Goal: Information Seeking & Learning: Learn about a topic

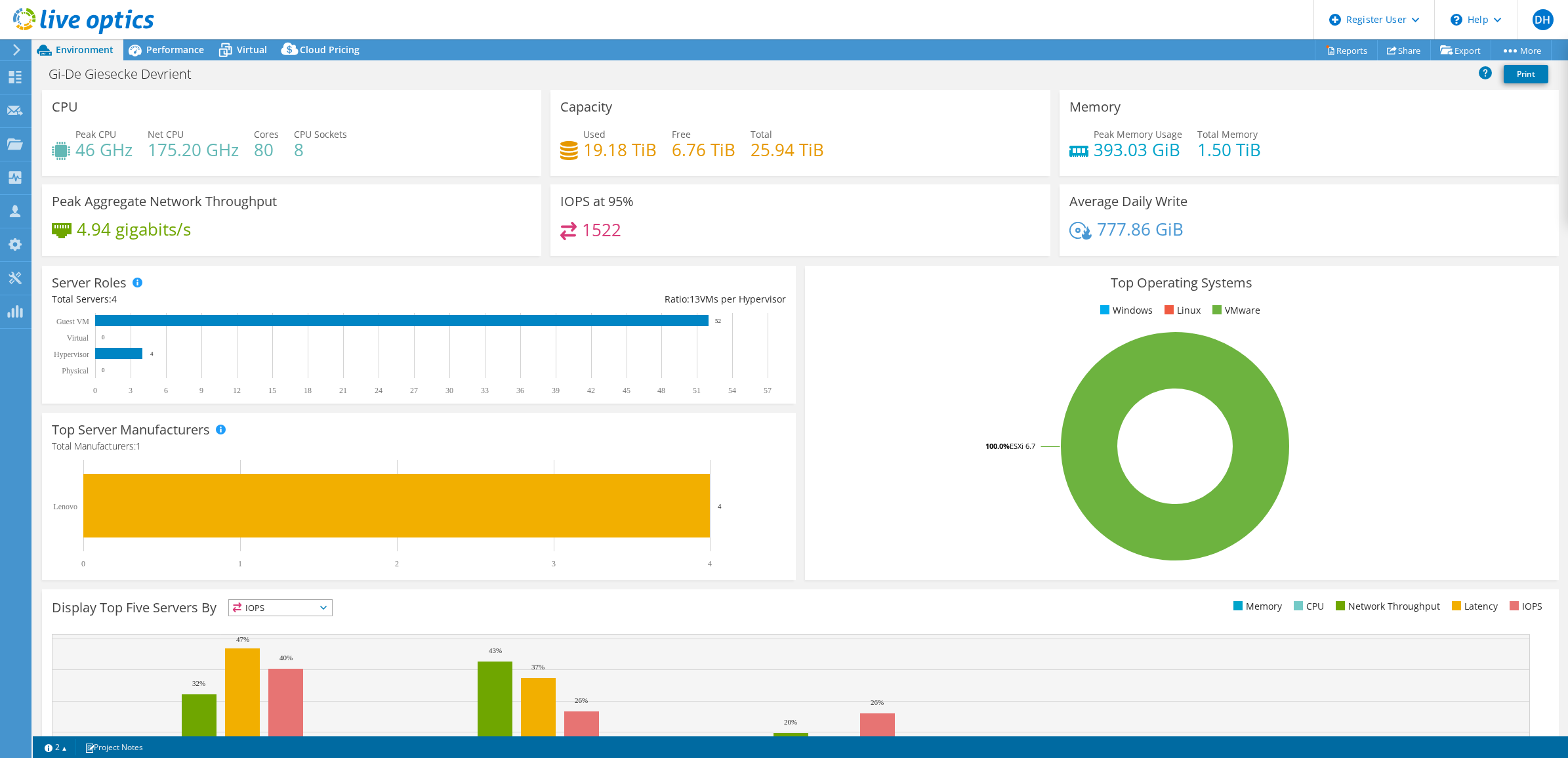
select select "EUFrankfurt"
select select "EUR"
click at [817, 266] on div "Top Operating Systems Windows Linux VMware 100.0% ESXi 6.7" at bounding box center [1182, 423] width 754 height 314
click at [158, 48] on span "Performance" at bounding box center [175, 49] width 58 height 12
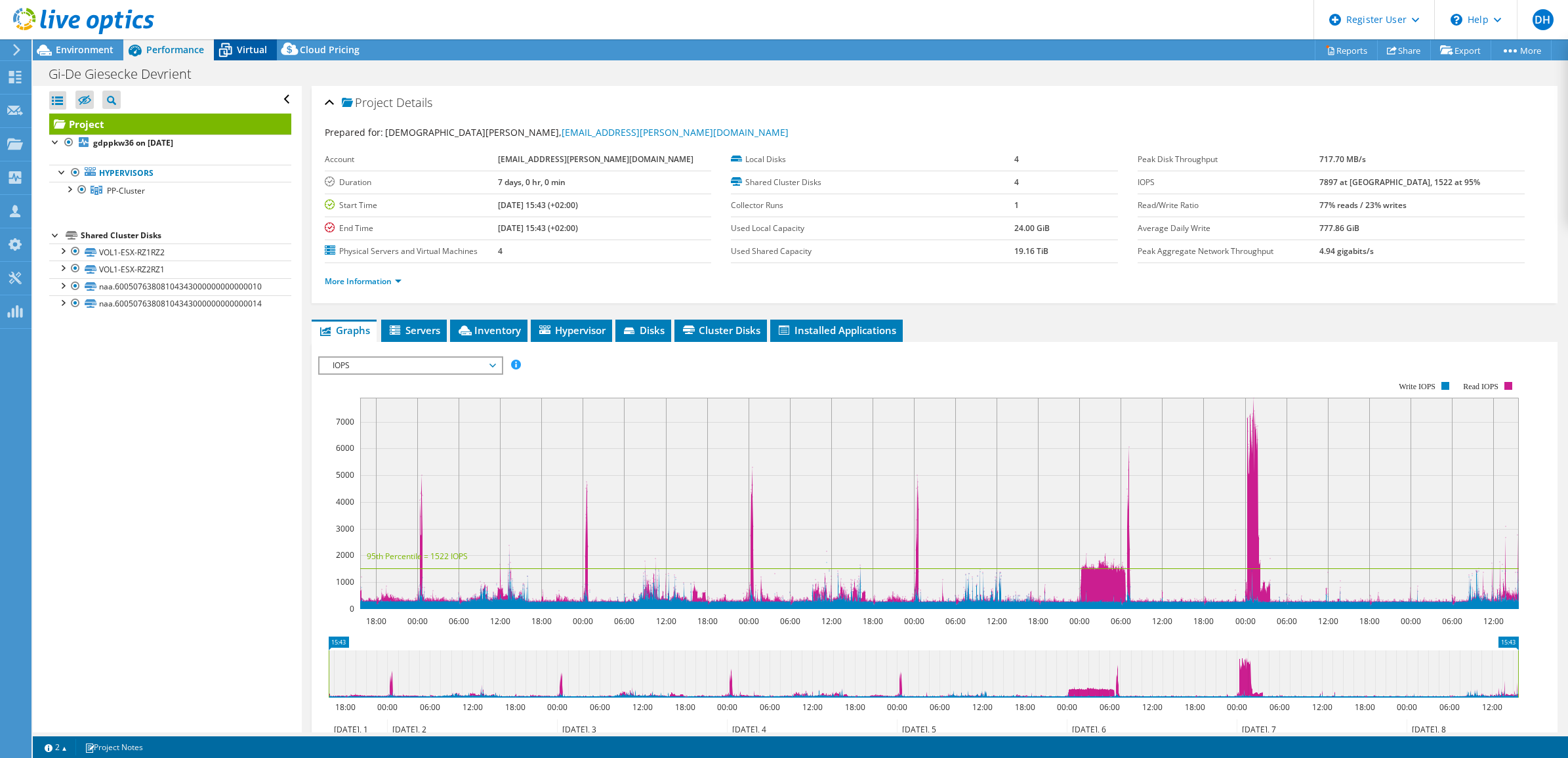
click at [240, 41] on div "Virtual" at bounding box center [245, 50] width 63 height 21
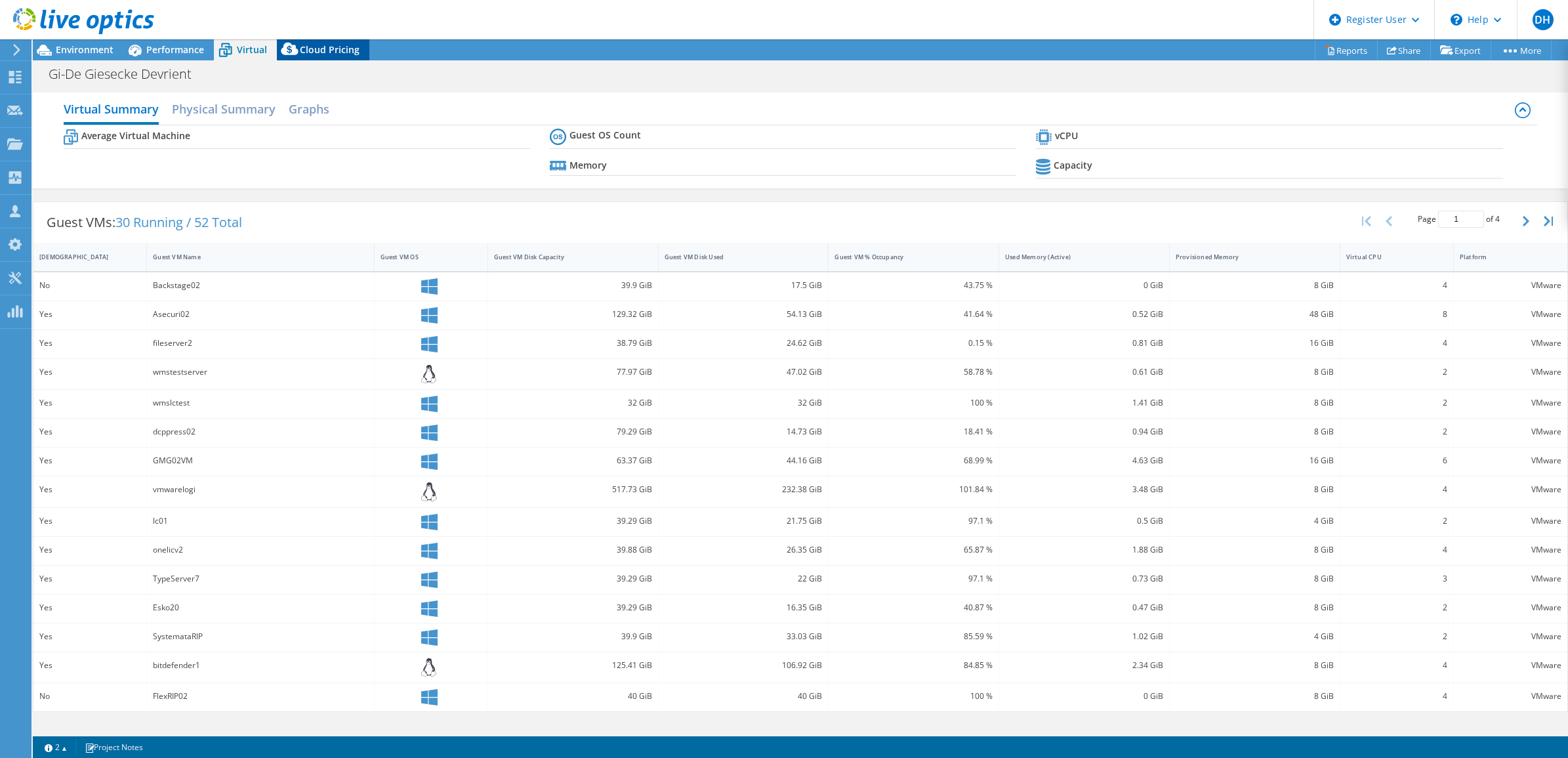
click at [312, 48] on span "Cloud Pricing" at bounding box center [330, 49] width 60 height 12
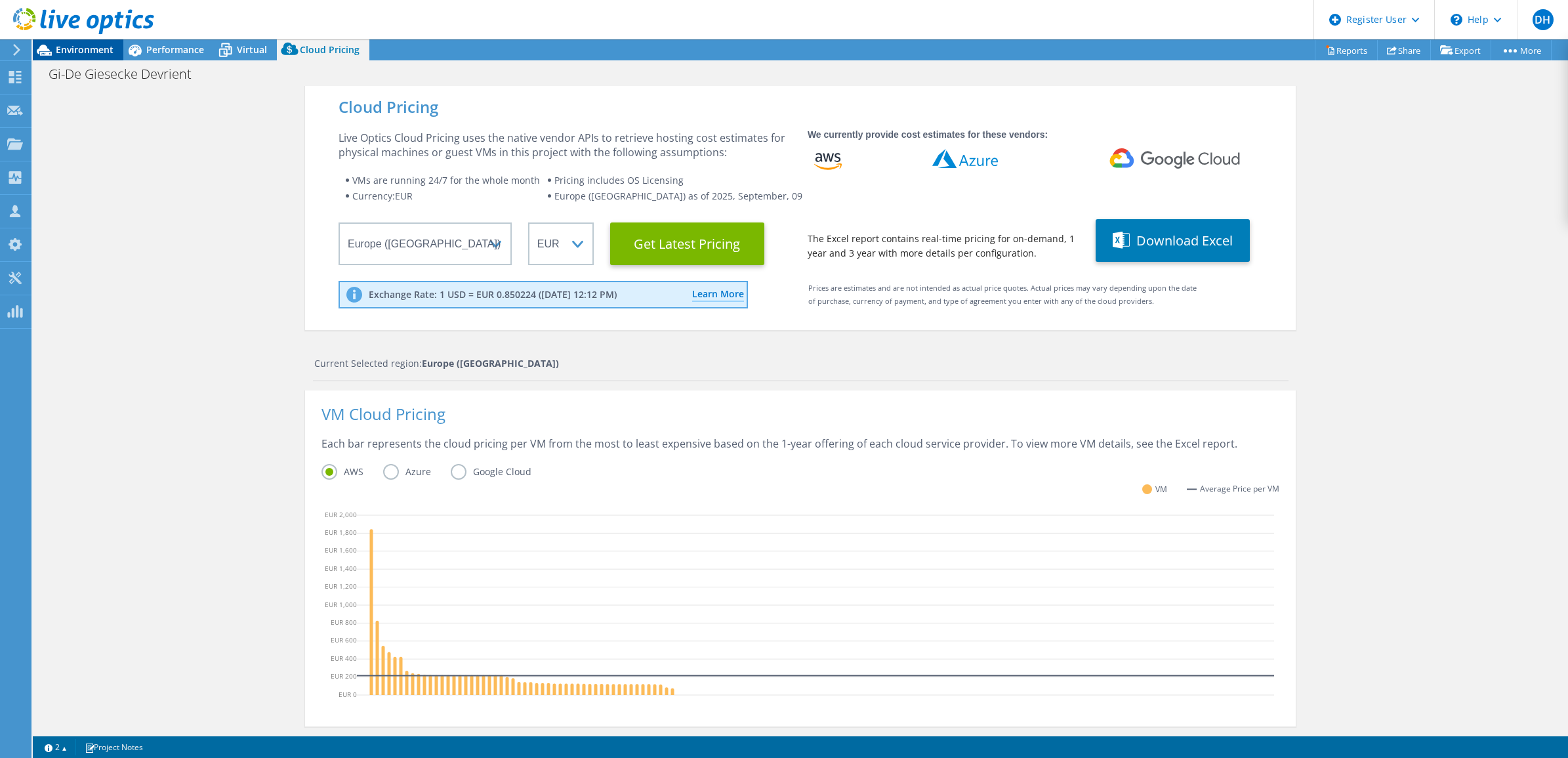
click at [89, 49] on span "Environment" at bounding box center [85, 49] width 58 height 12
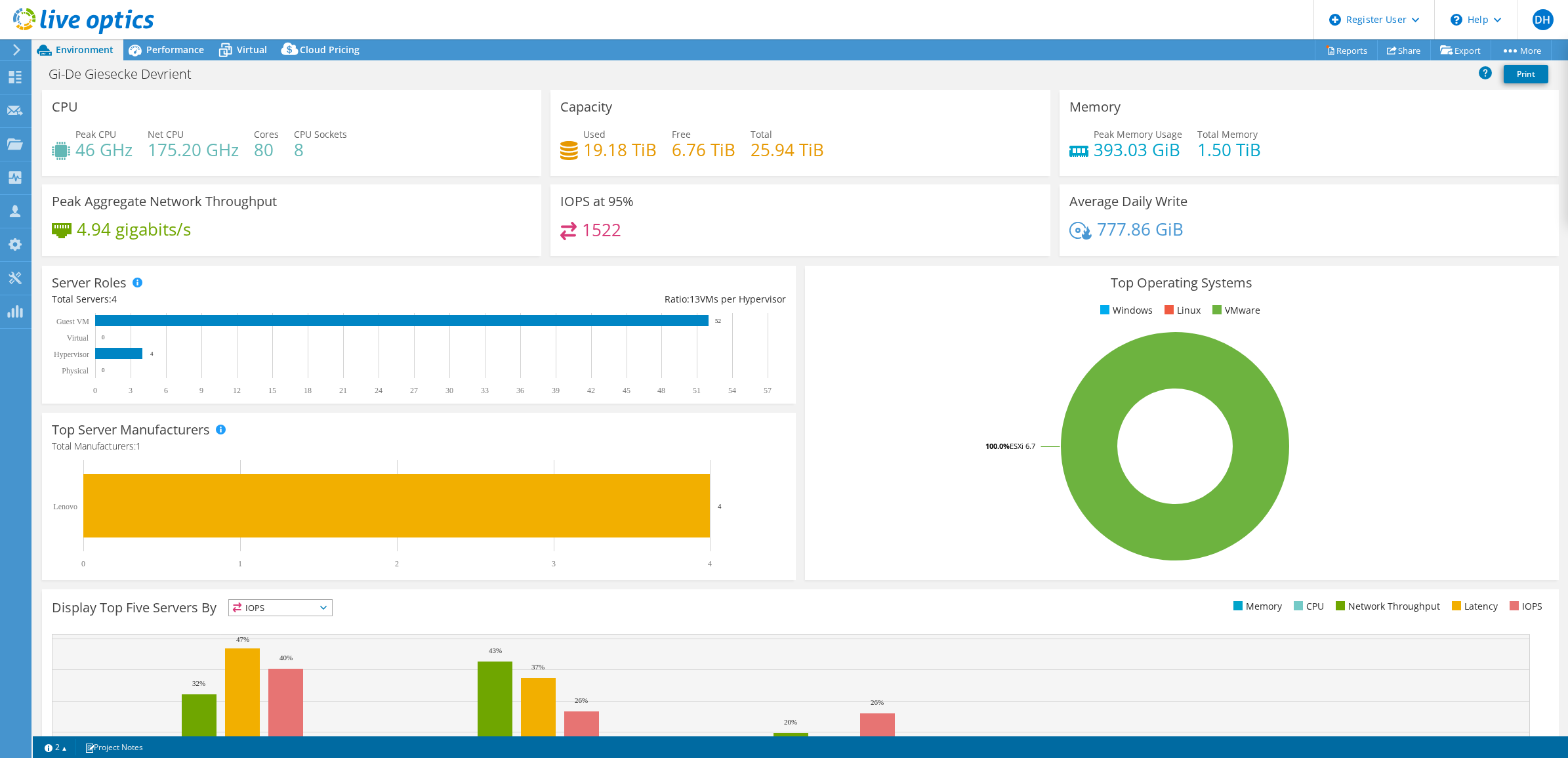
click at [39, 576] on div "Top Server Manufacturers Manufacturers are shown for physical servers and hyper…" at bounding box center [419, 496] width 763 height 177
click at [789, 326] on div "Server Roles Physical Servers represent bare metal servers that were targets of…" at bounding box center [419, 334] width 763 height 147
click at [186, 53] on span "Performance" at bounding box center [175, 49] width 58 height 12
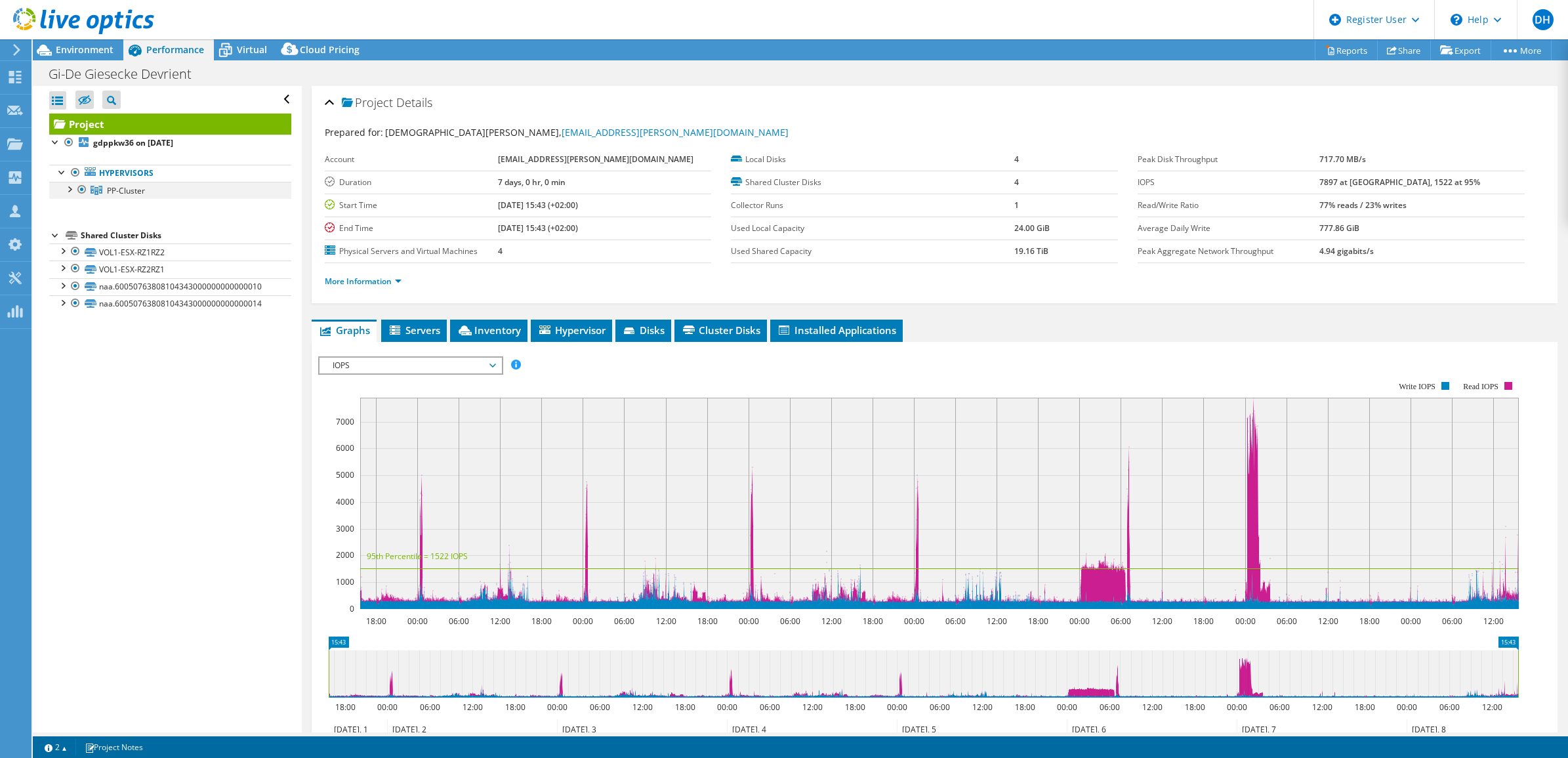
click at [64, 193] on div at bounding box center [68, 188] width 13 height 13
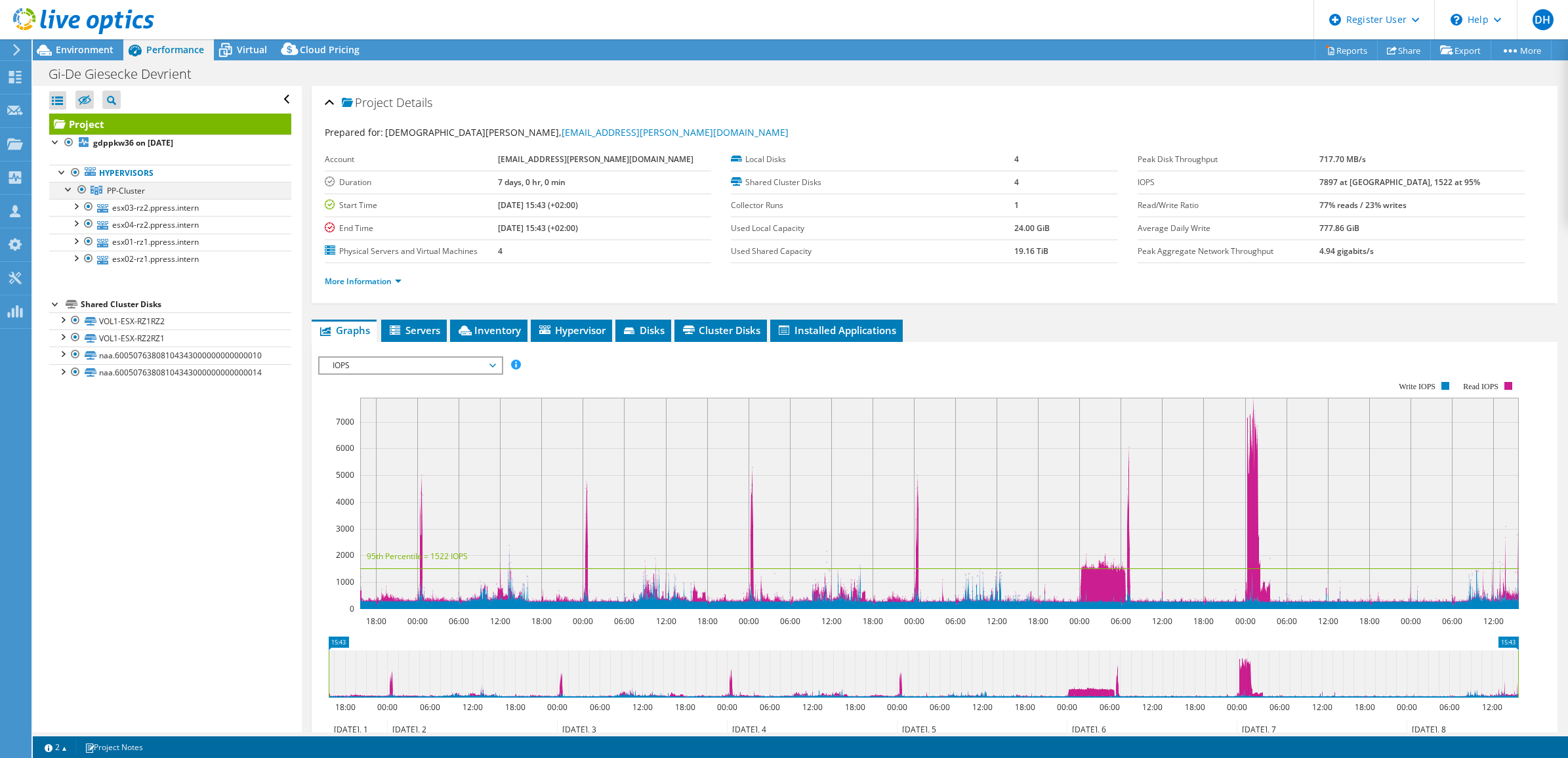
click at [64, 193] on div at bounding box center [68, 188] width 13 height 13
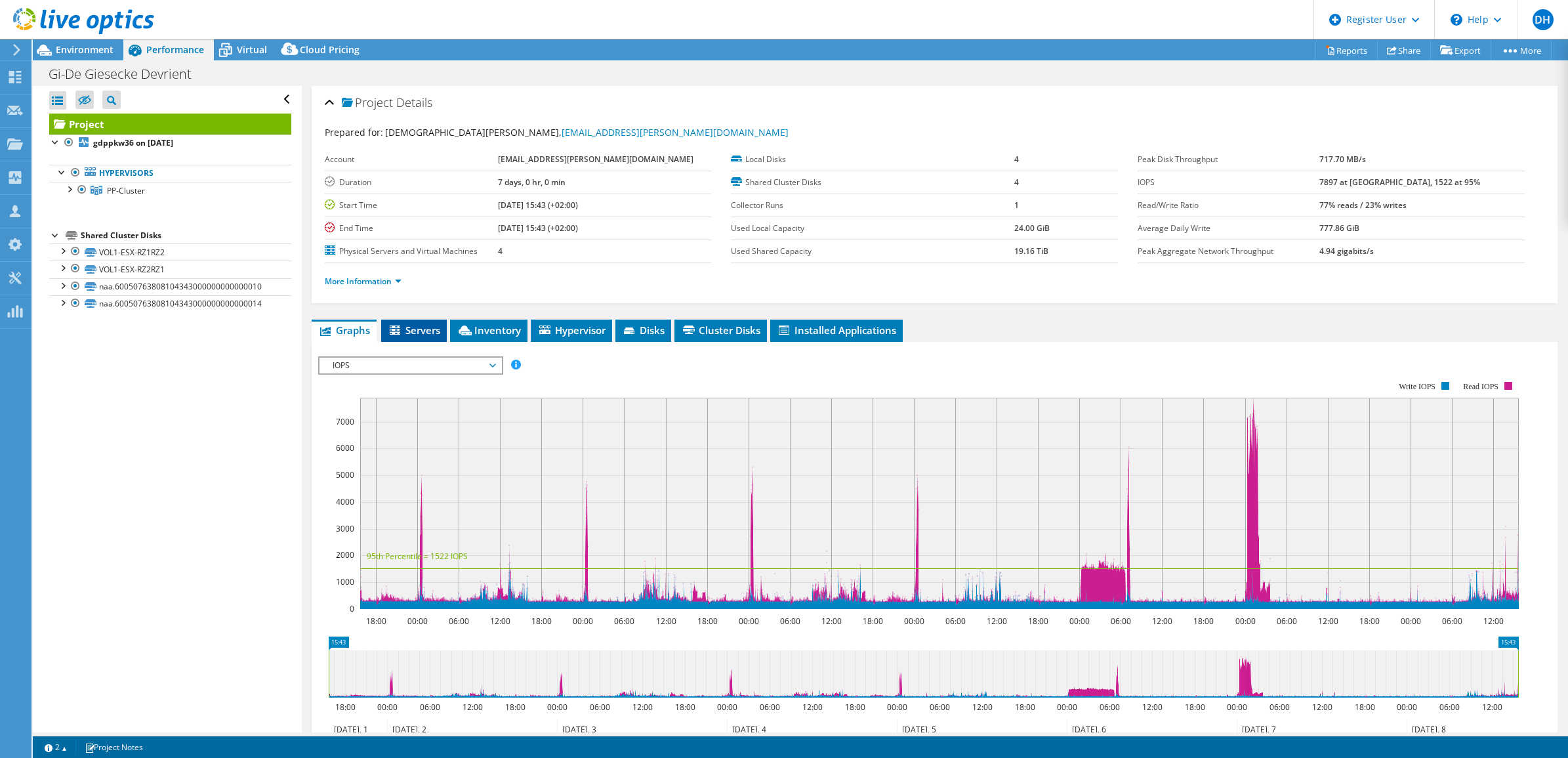
click at [415, 333] on span "Servers" at bounding box center [414, 330] width 52 height 13
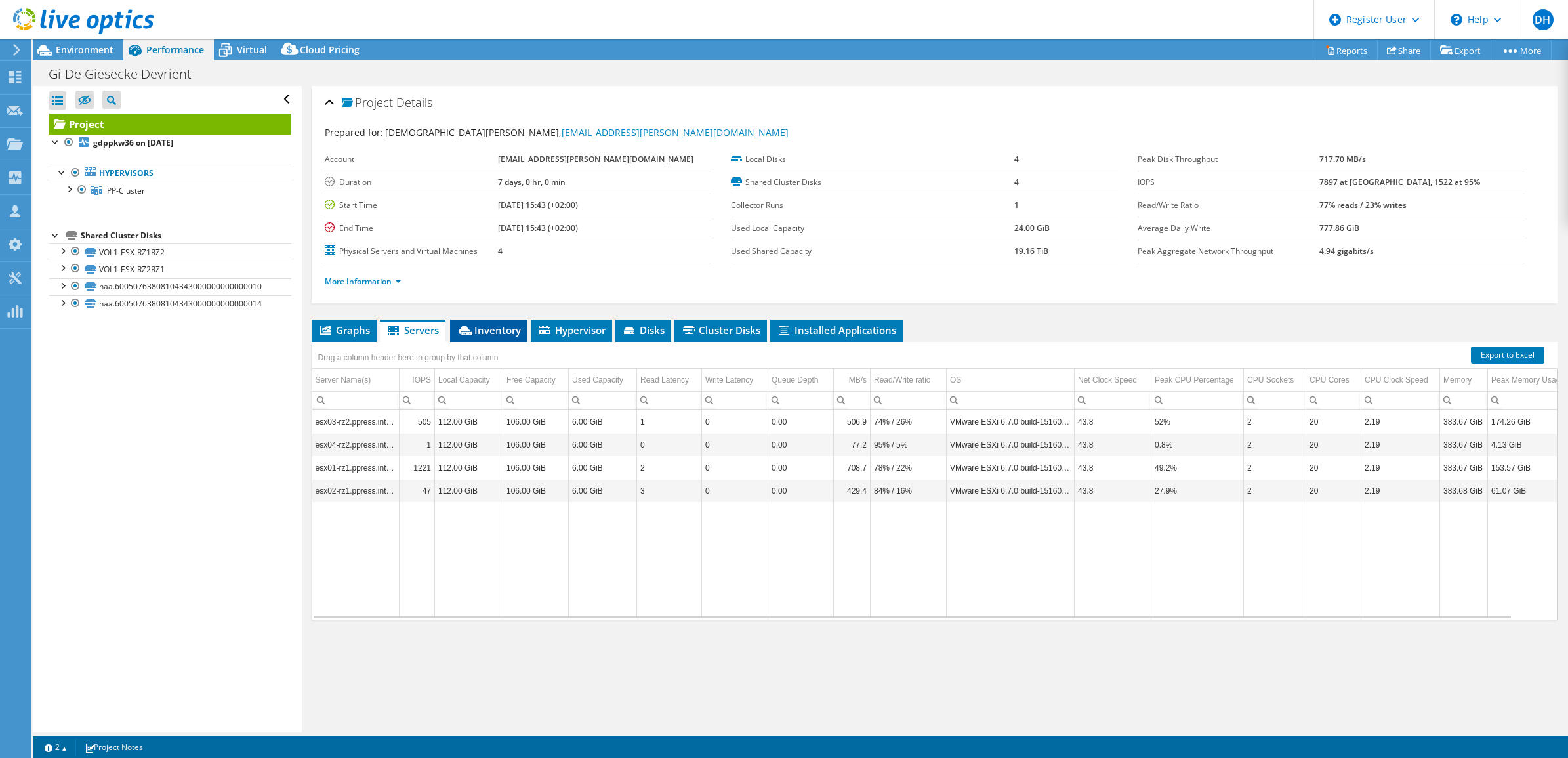
click at [507, 332] on span "Inventory" at bounding box center [488, 330] width 64 height 13
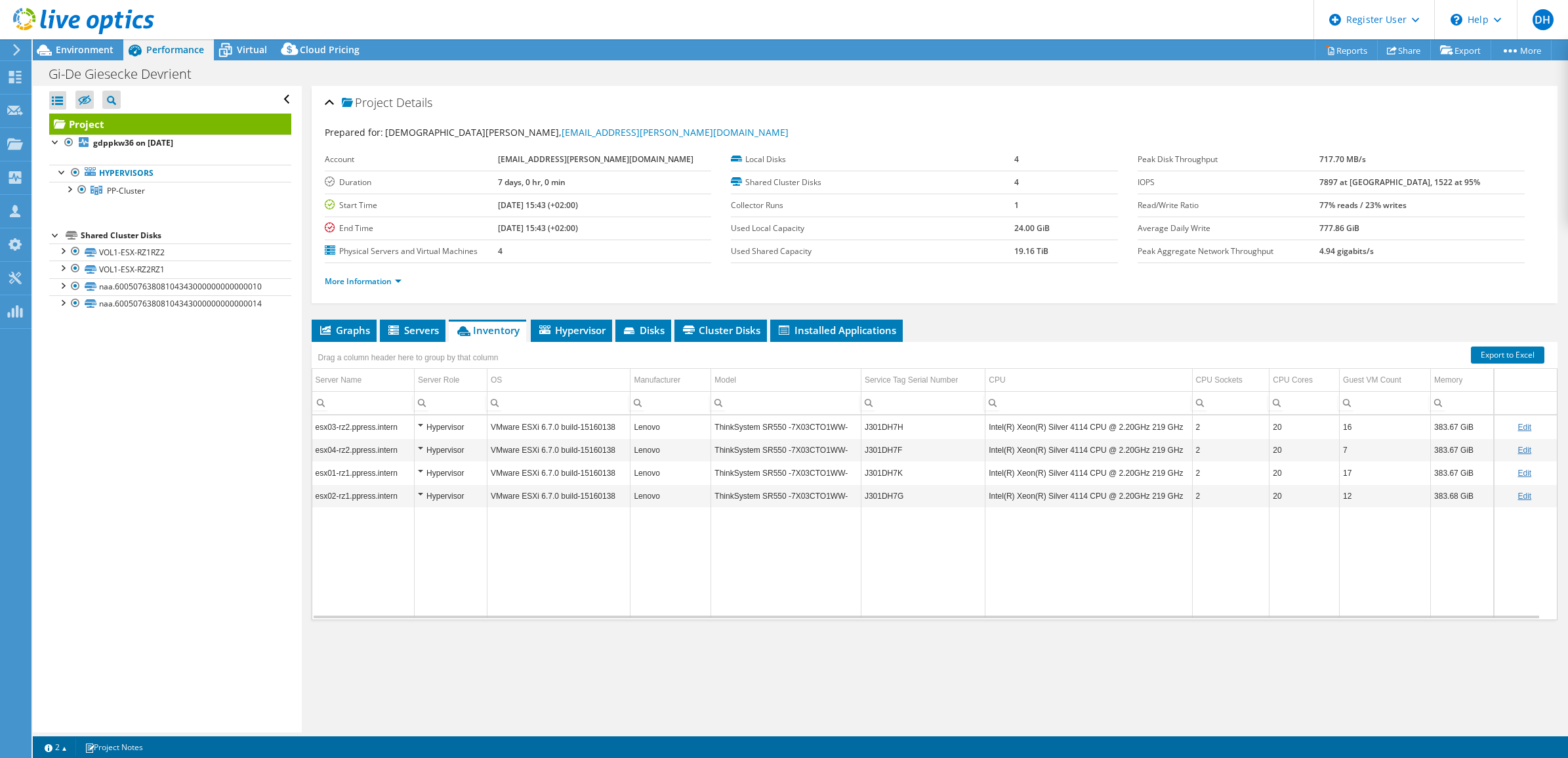
click at [550, 593] on td "Data grid" at bounding box center [558, 563] width 144 height 110
click at [70, 48] on span "Environment" at bounding box center [85, 49] width 58 height 12
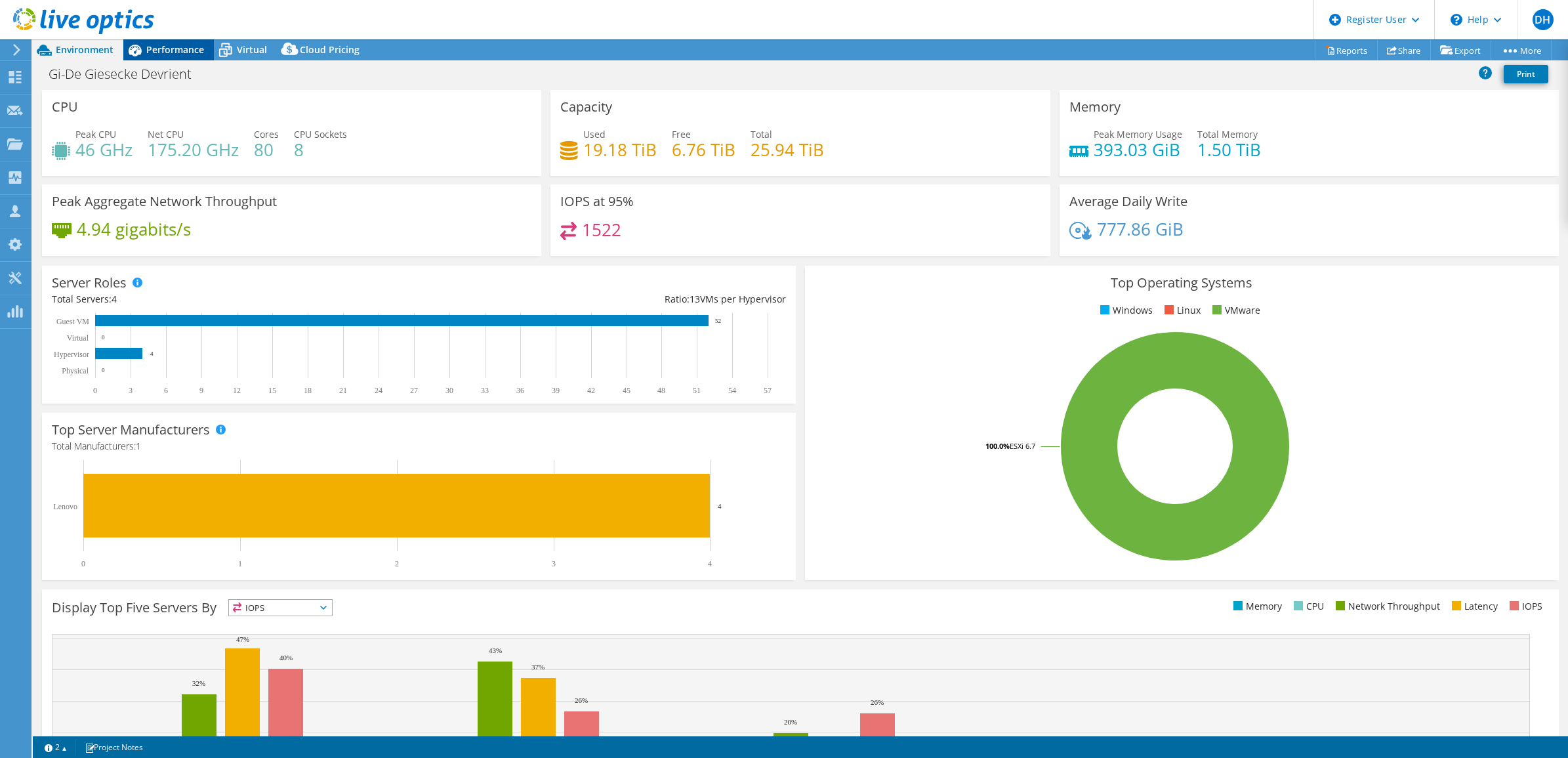
click at [164, 45] on span "Performance" at bounding box center [175, 49] width 58 height 12
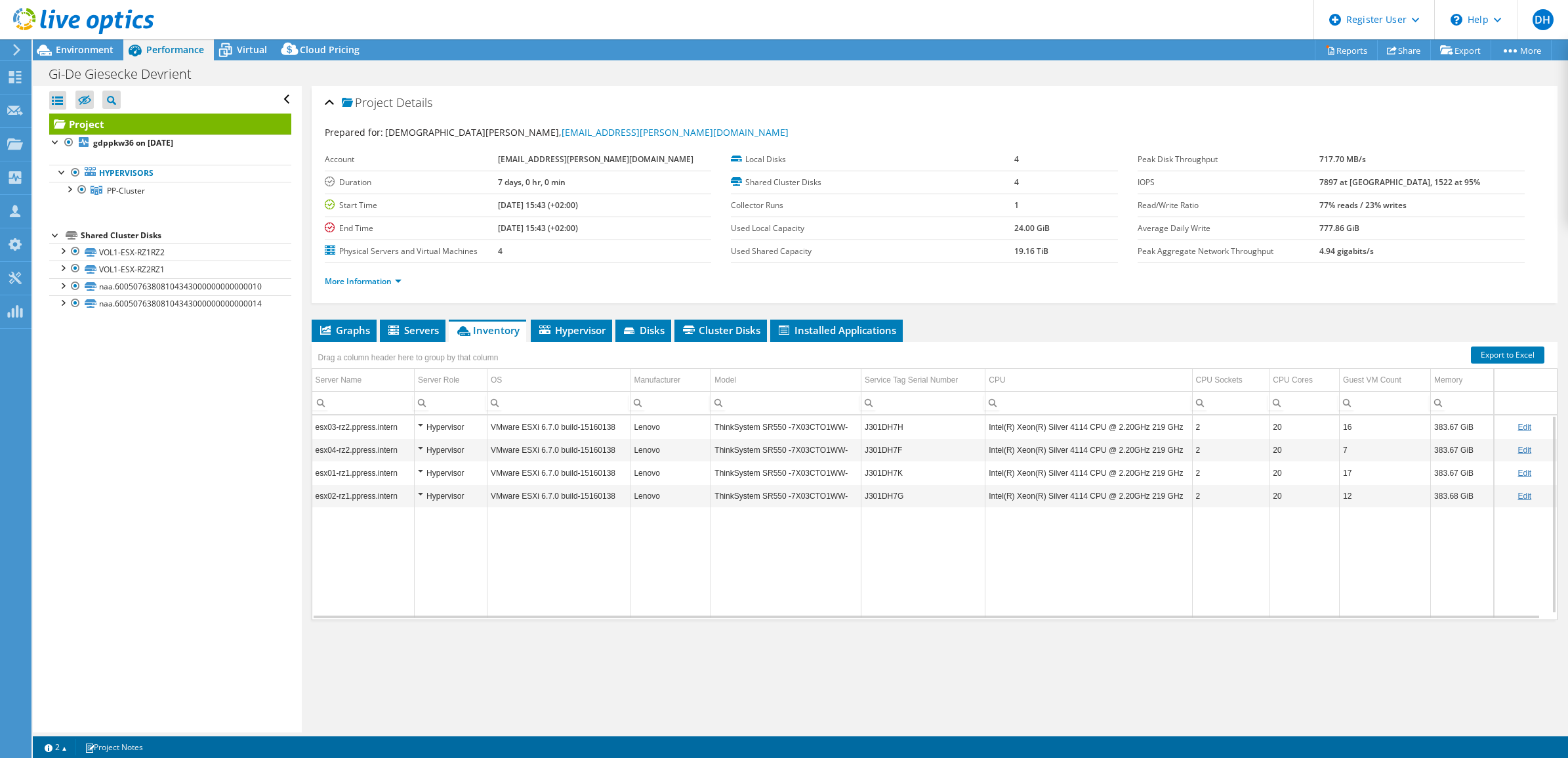
click at [605, 658] on div "Project Details Prepared for: Christian Henke, Christian.Henke@gi-de.com Accoun…" at bounding box center [934, 409] width 1266 height 647
click at [576, 636] on div "Graphs Servers Inventory Hypervisor Disks Cluster Disks Installed Applications …" at bounding box center [934, 483] width 1247 height 328
click at [573, 326] on span "Hypervisor" at bounding box center [571, 330] width 68 height 13
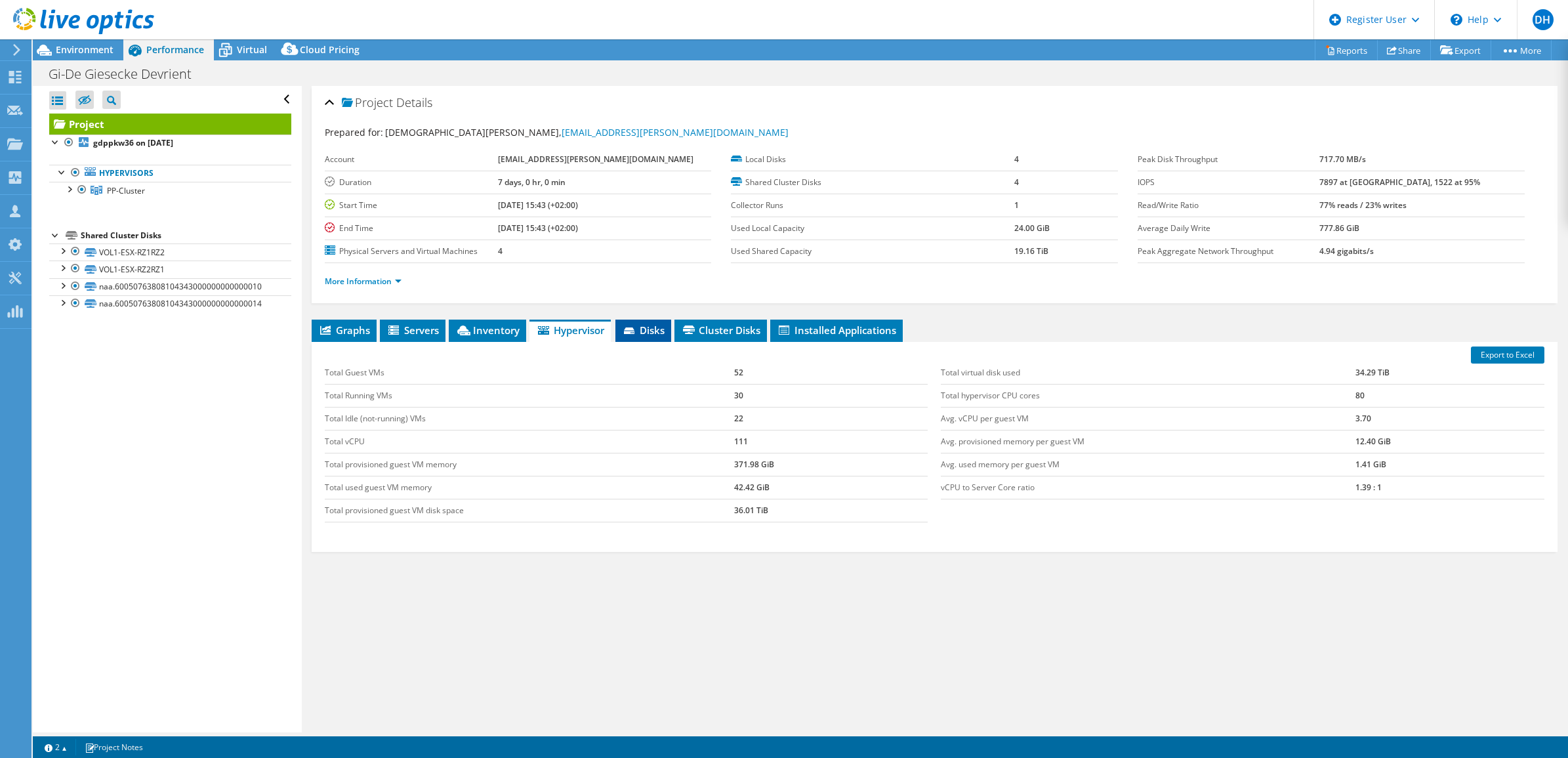
click at [643, 333] on span "Disks" at bounding box center [643, 330] width 43 height 13
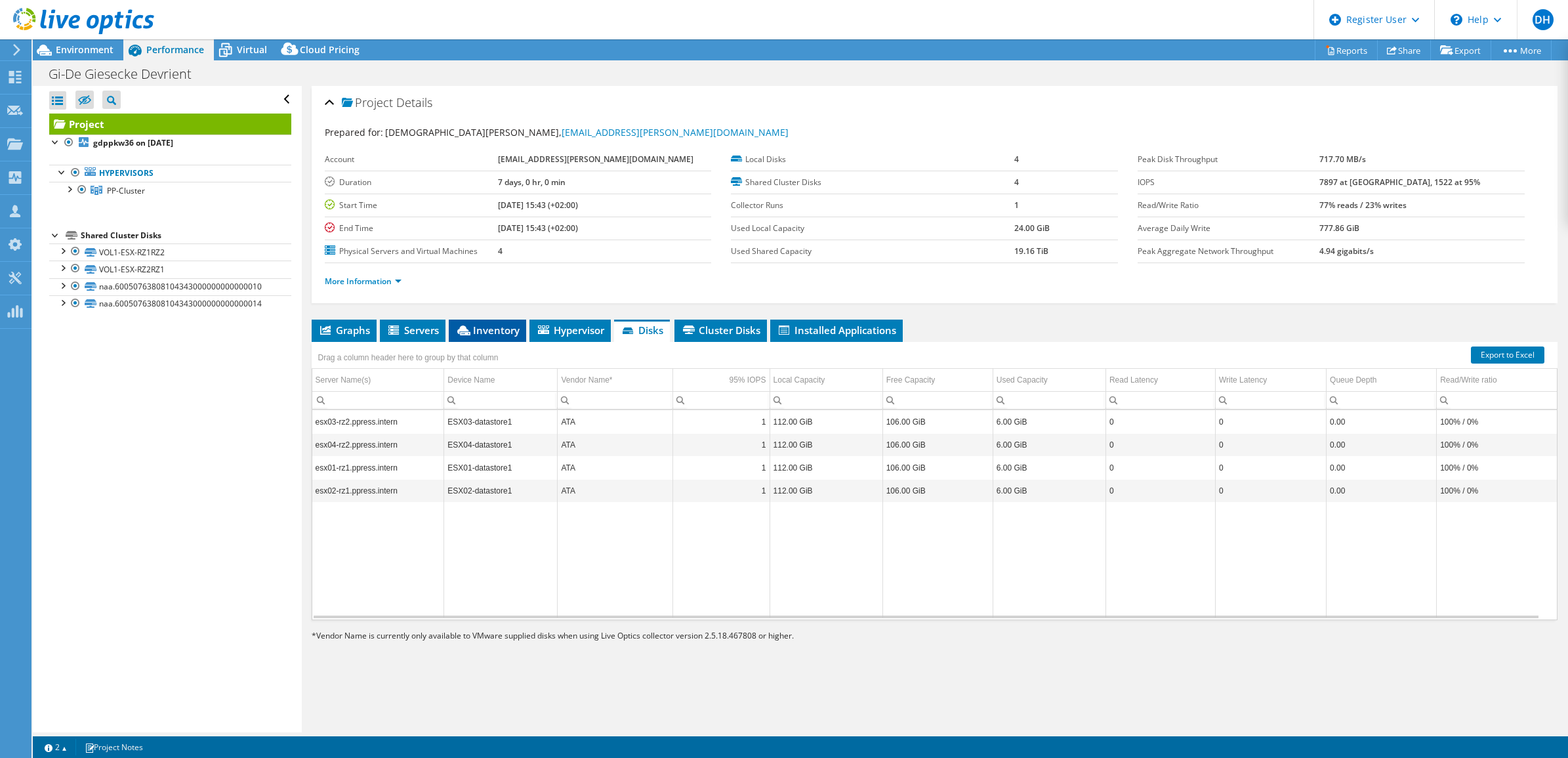
click at [494, 335] on span "Inventory" at bounding box center [486, 330] width 64 height 13
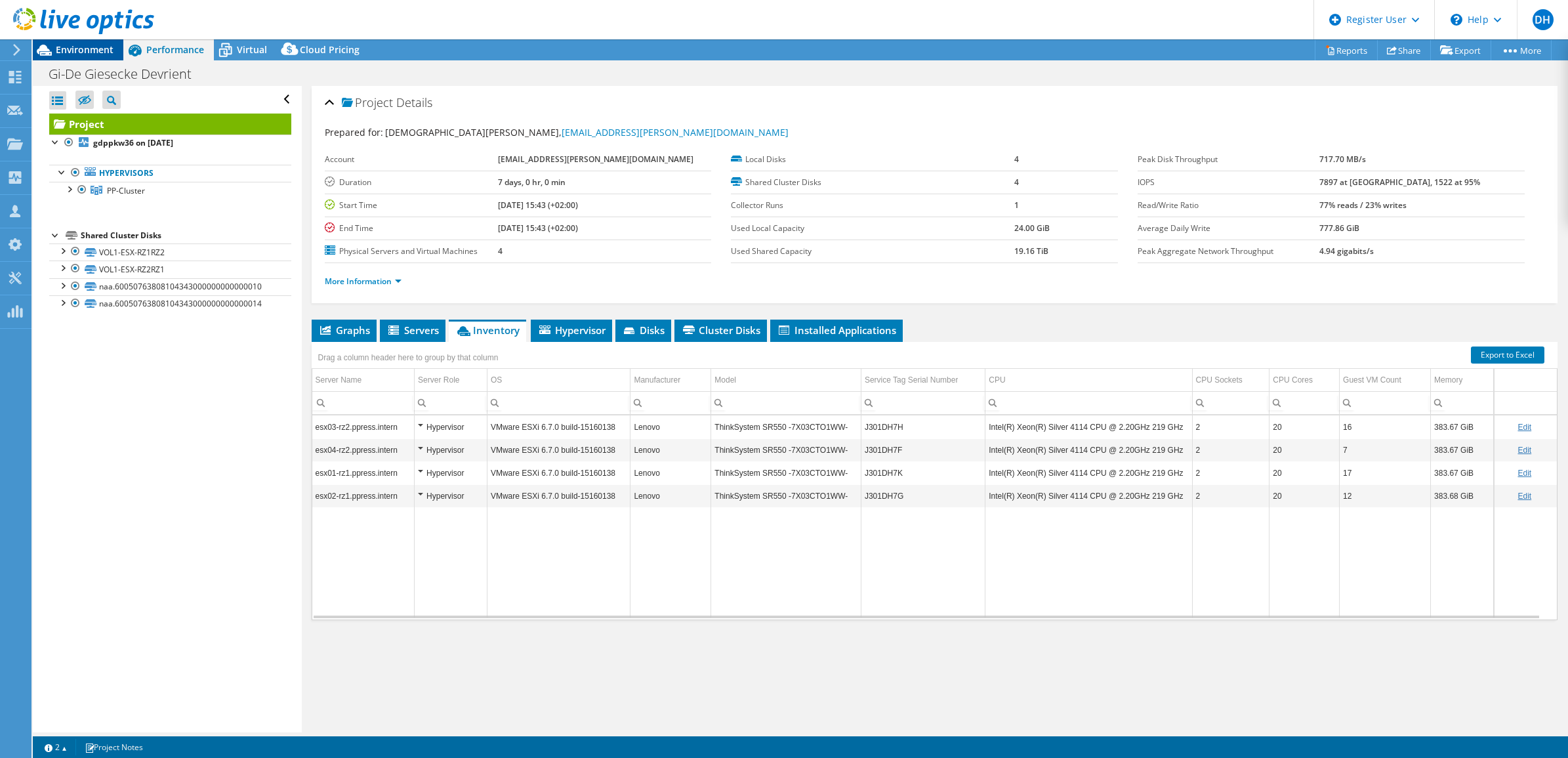
click at [75, 47] on span "Environment" at bounding box center [85, 49] width 58 height 12
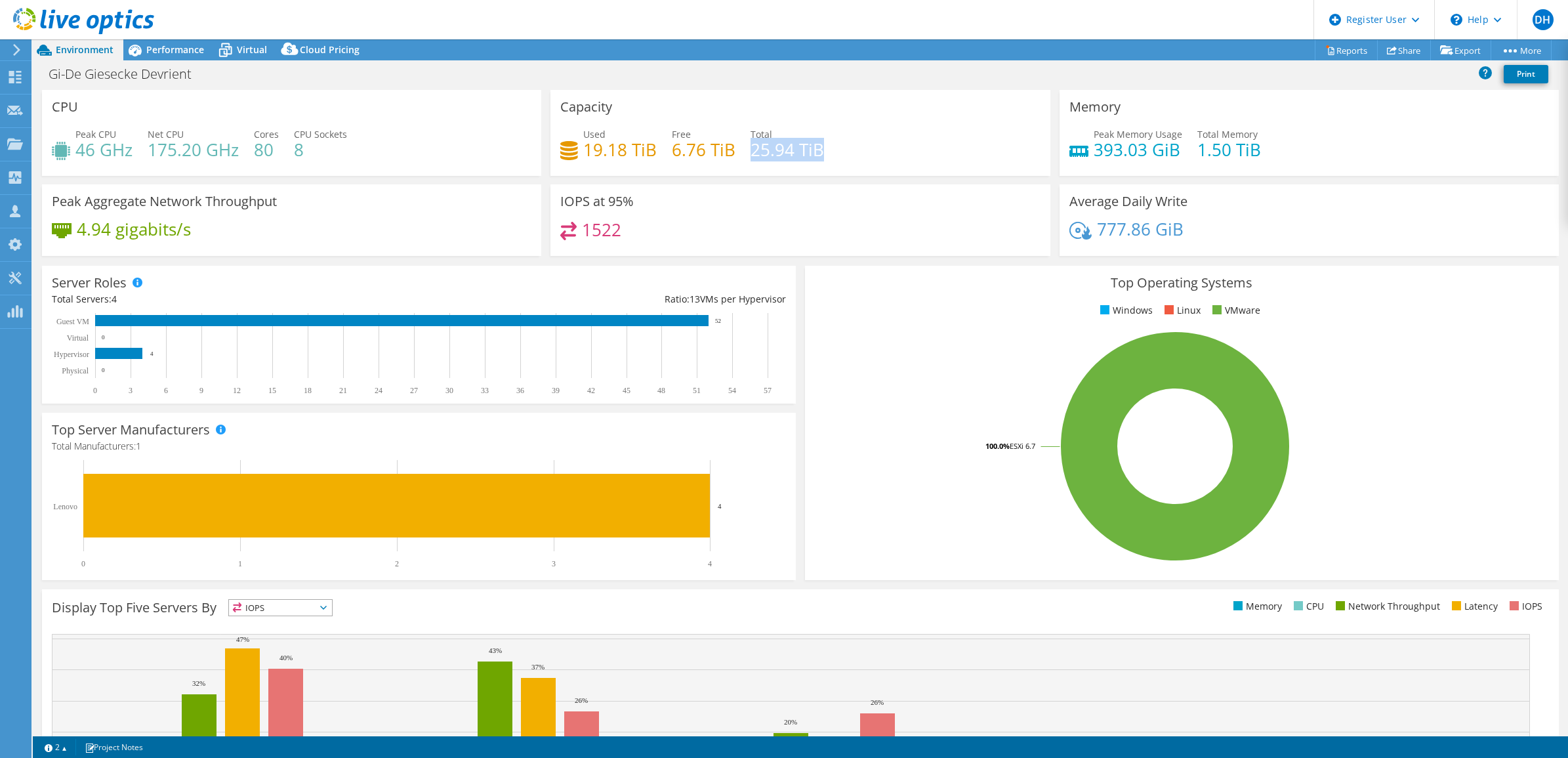
drag, startPoint x: 748, startPoint y: 146, endPoint x: 914, endPoint y: 139, distance: 166.1
click at [914, 139] on div "Used 19.18 TiB Free 6.76 TiB Total 25.94 TiB" at bounding box center [800, 148] width 480 height 43
drag, startPoint x: 914, startPoint y: 139, endPoint x: 909, endPoint y: 182, distance: 43.3
click at [909, 182] on div "Capacity Used 19.18 TiB Free 6.76 TiB Total 25.94 TiB" at bounding box center [800, 137] width 508 height 95
drag, startPoint x: 748, startPoint y: 151, endPoint x: 828, endPoint y: 141, distance: 80.6
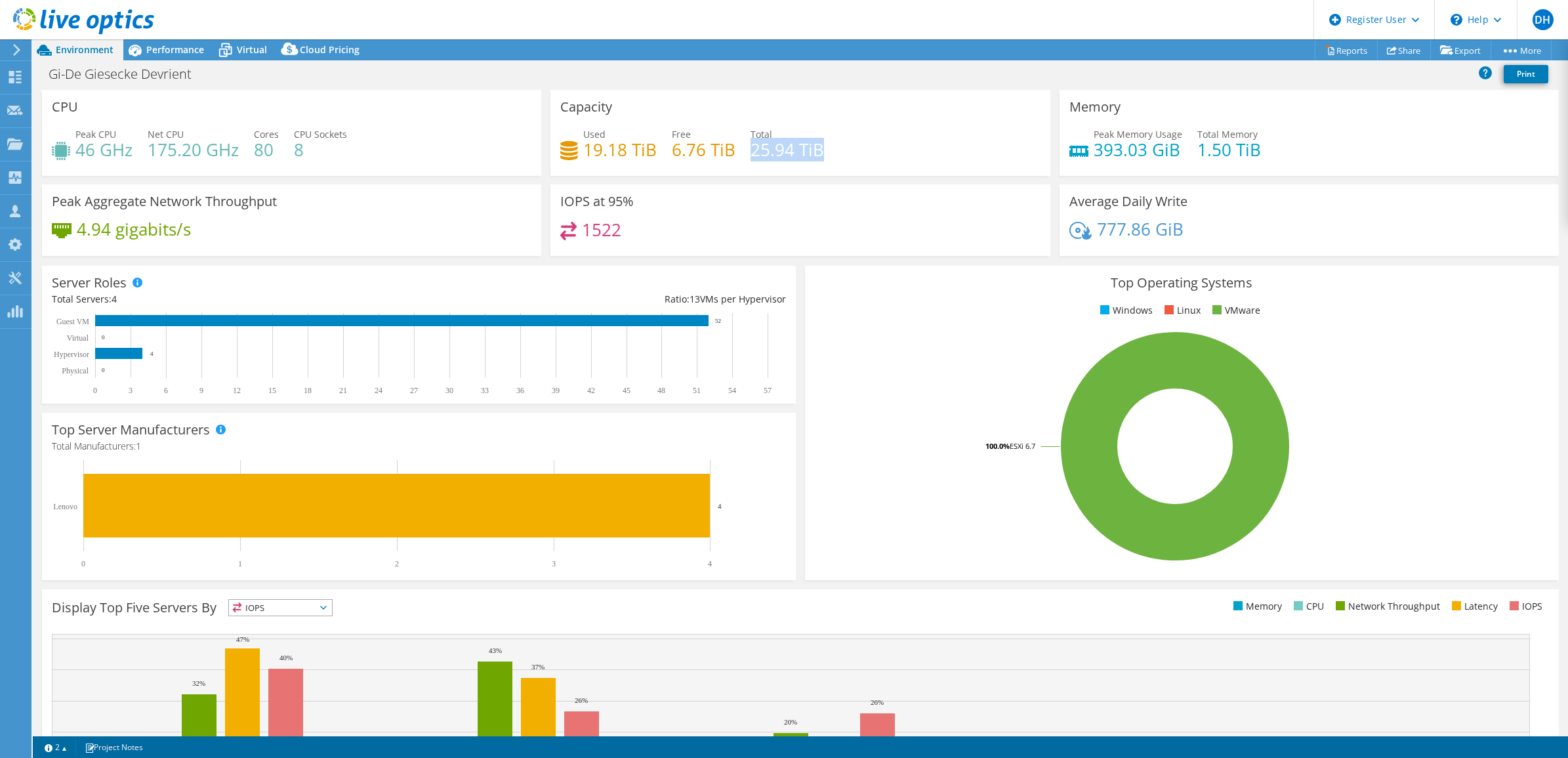
click at [828, 141] on div "Used 19.18 TiB Free 6.76 TiB Total 25.94 TiB" at bounding box center [800, 148] width 480 height 43
drag, startPoint x: 828, startPoint y: 141, endPoint x: 822, endPoint y: 198, distance: 57.3
click at [822, 198] on div "IOPS at 95% 1522" at bounding box center [800, 221] width 500 height 72
click at [46, 73] on div "Gi-De Giesecke Devrient Print" at bounding box center [800, 74] width 1536 height 25
click at [46, 73] on h1 "Gi-De Giesecke Devrient" at bounding box center [127, 74] width 169 height 14
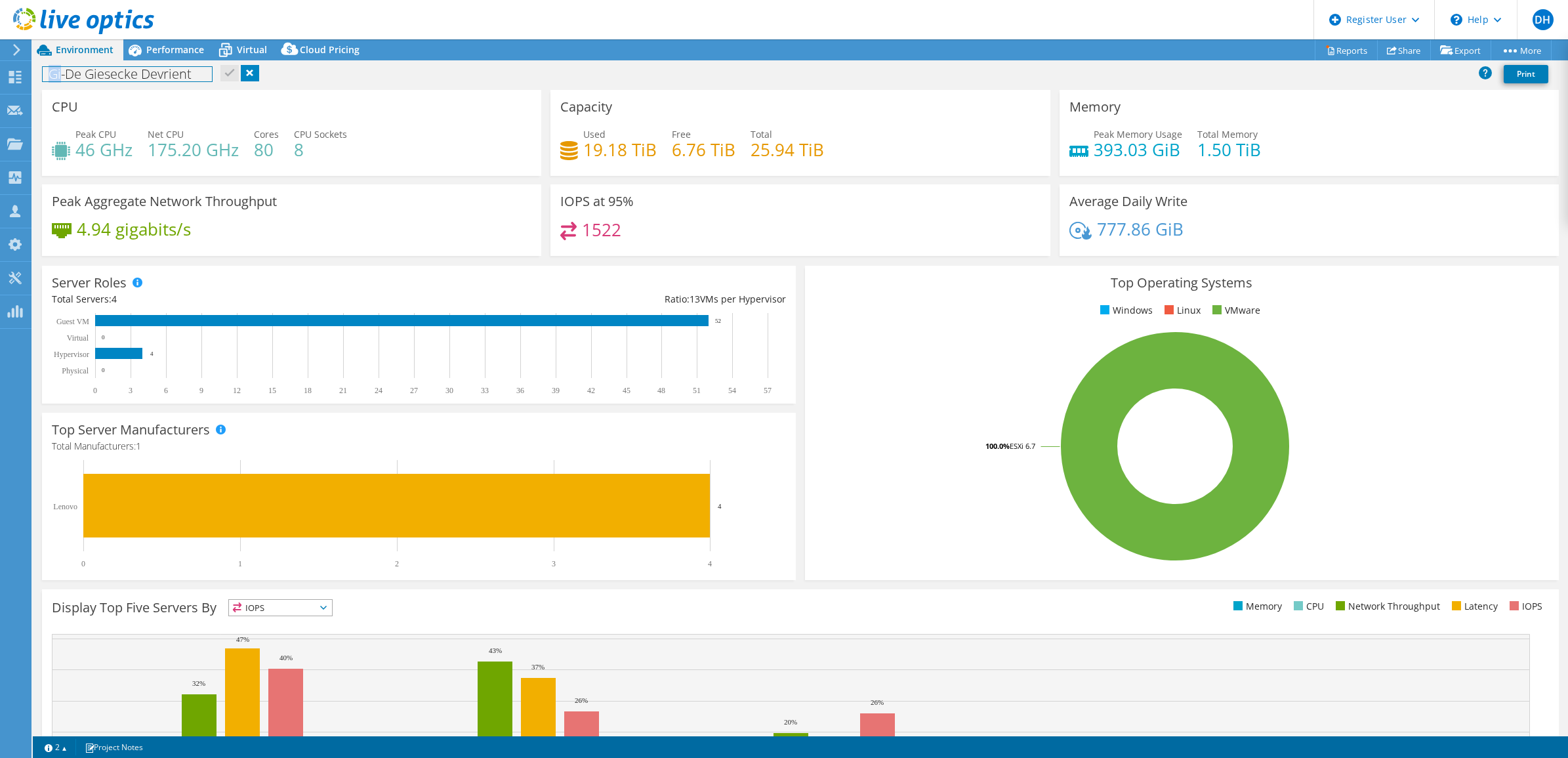
click at [46, 73] on h1 "Gi-De Giesecke Devrient" at bounding box center [127, 74] width 169 height 14
copy h1 "Gi-De Giesecke Devrient"
drag, startPoint x: 1189, startPoint y: 142, endPoint x: 1256, endPoint y: 141, distance: 67.0
click at [1256, 141] on div "Peak Memory Usage 393.03 GiB Total Memory 1.50 TiB" at bounding box center [1309, 148] width 480 height 43
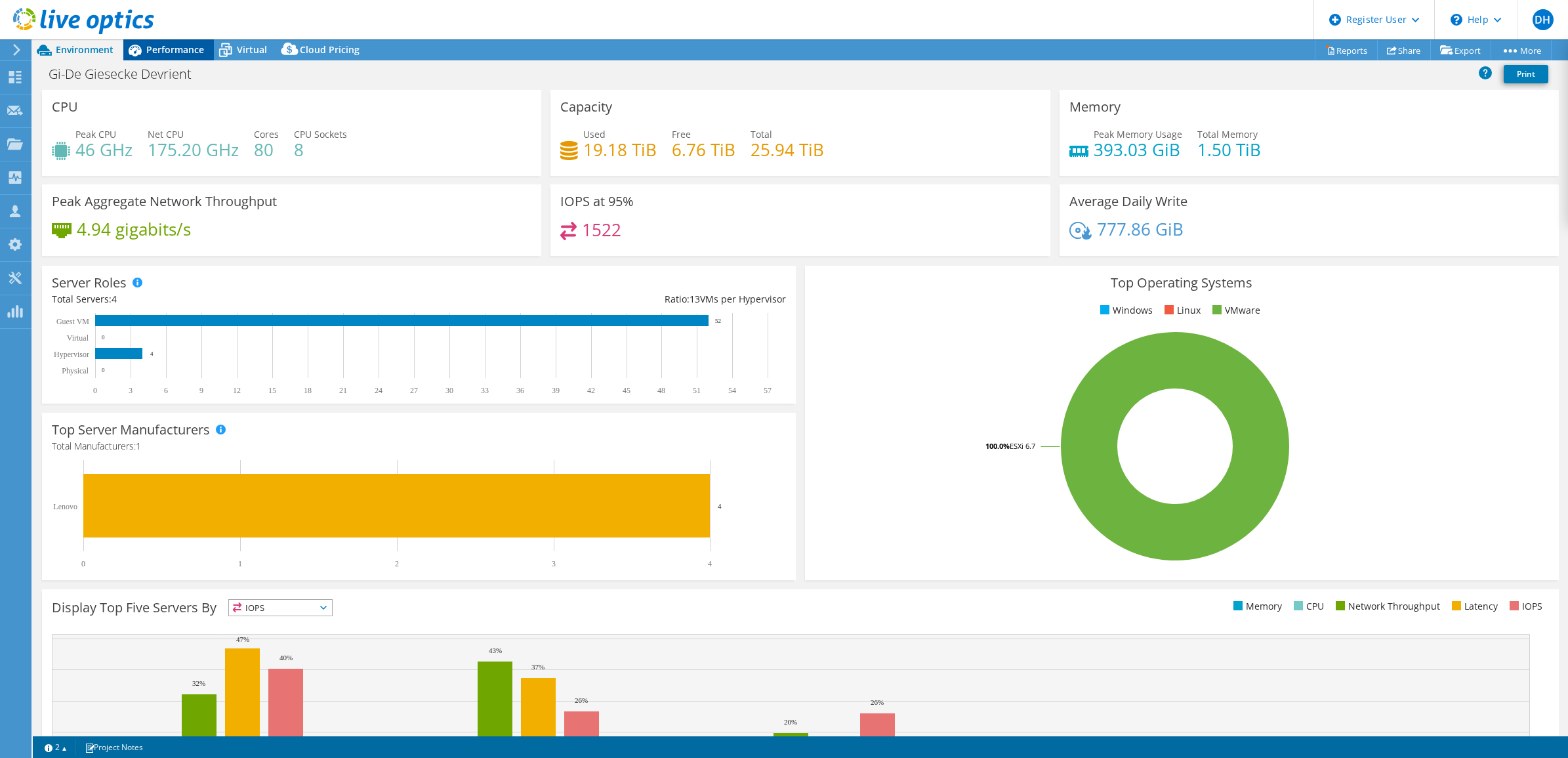
click at [172, 47] on span "Performance" at bounding box center [175, 49] width 58 height 12
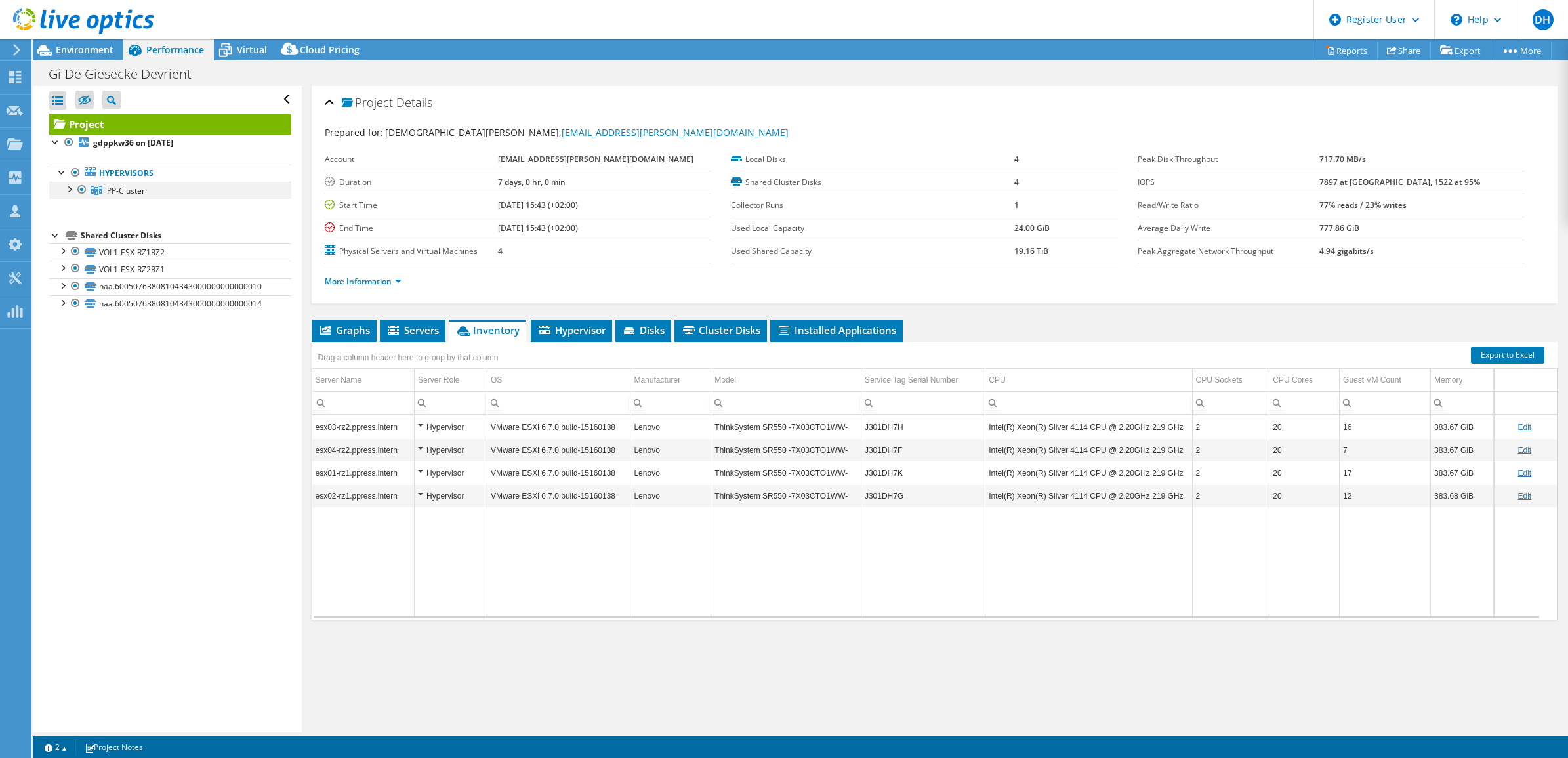
click at [66, 187] on div at bounding box center [68, 188] width 13 height 13
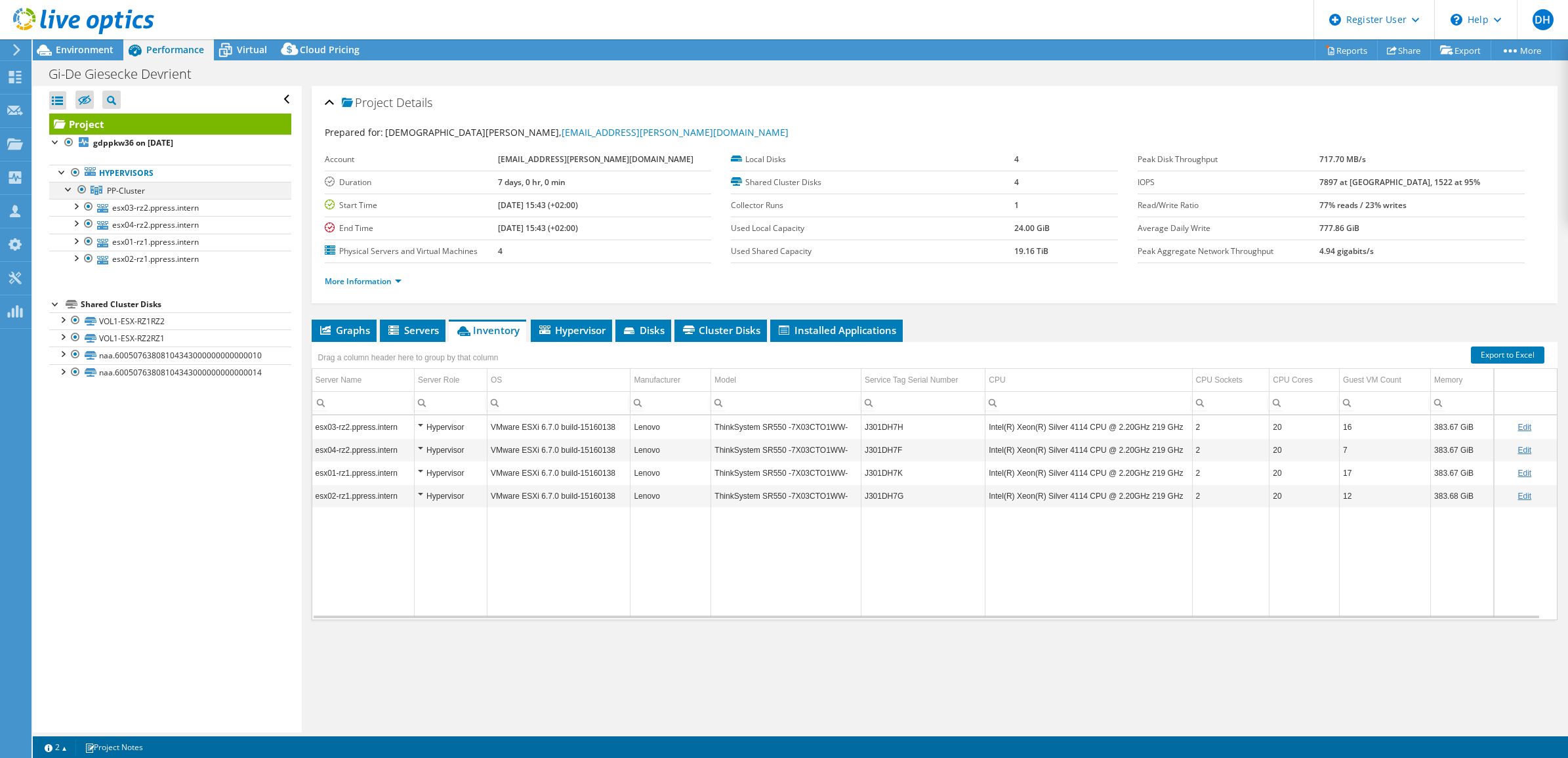
click at [66, 187] on div at bounding box center [68, 188] width 13 height 13
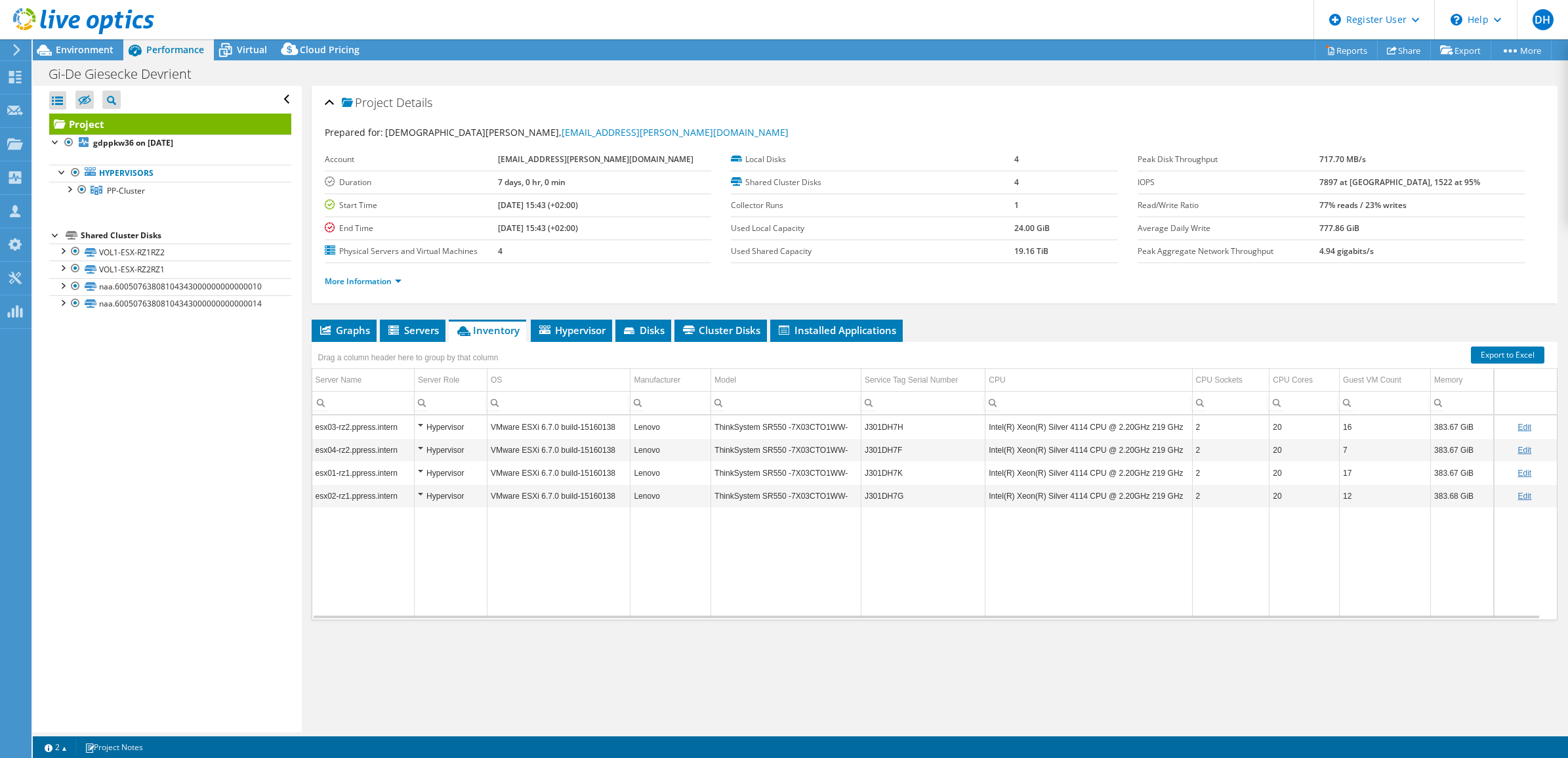
click at [628, 691] on div "Project Details Prepared for: Christian Henke, Christian.Henke@gi-de.com Accoun…" at bounding box center [934, 409] width 1266 height 647
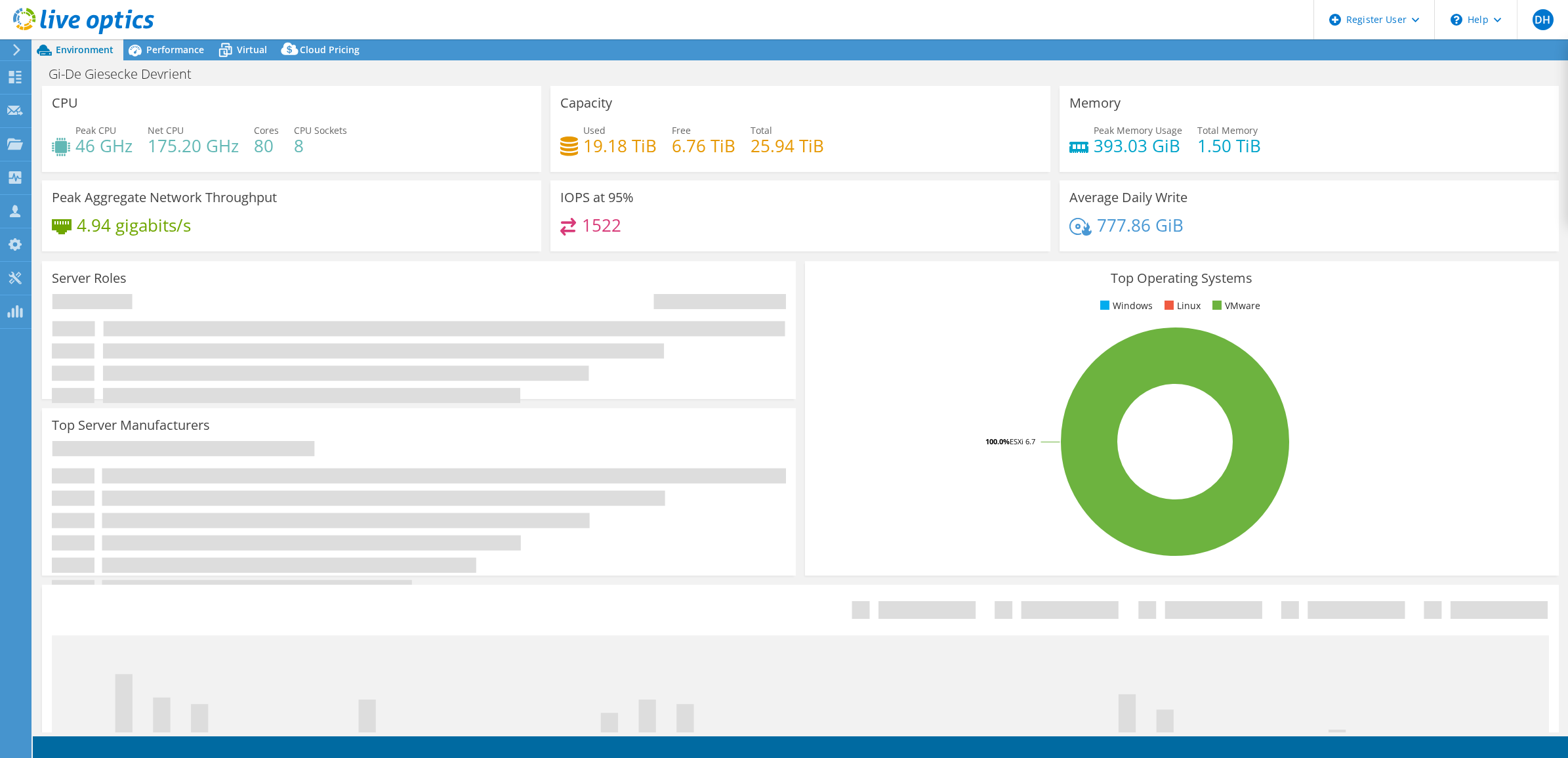
select select "EUFrankfurt"
select select "EUR"
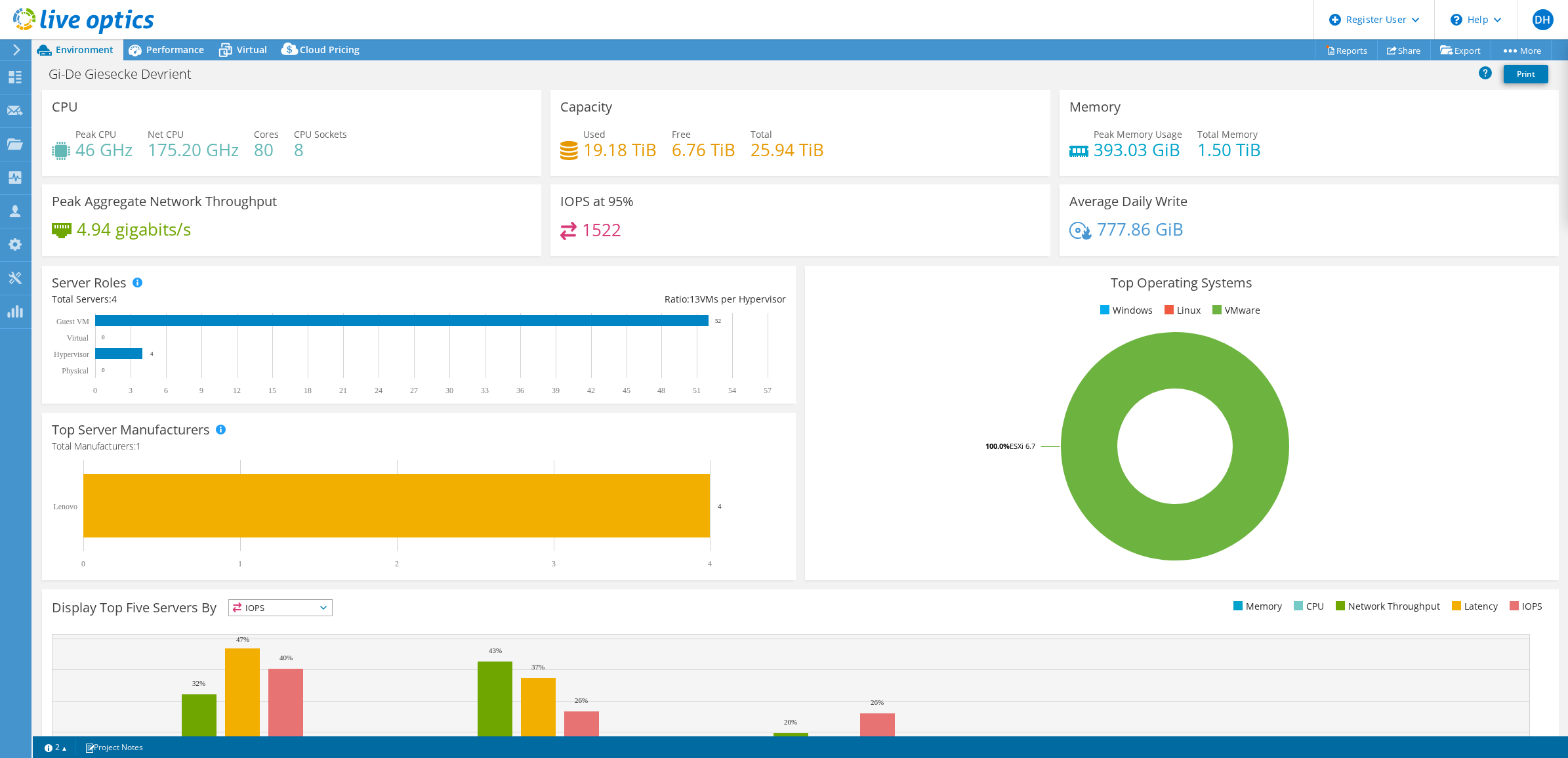
click at [766, 363] on rect at bounding box center [412, 354] width 721 height 82
click at [870, 425] on rect at bounding box center [1175, 446] width 721 height 229
click at [181, 49] on span "Performance" at bounding box center [175, 49] width 58 height 12
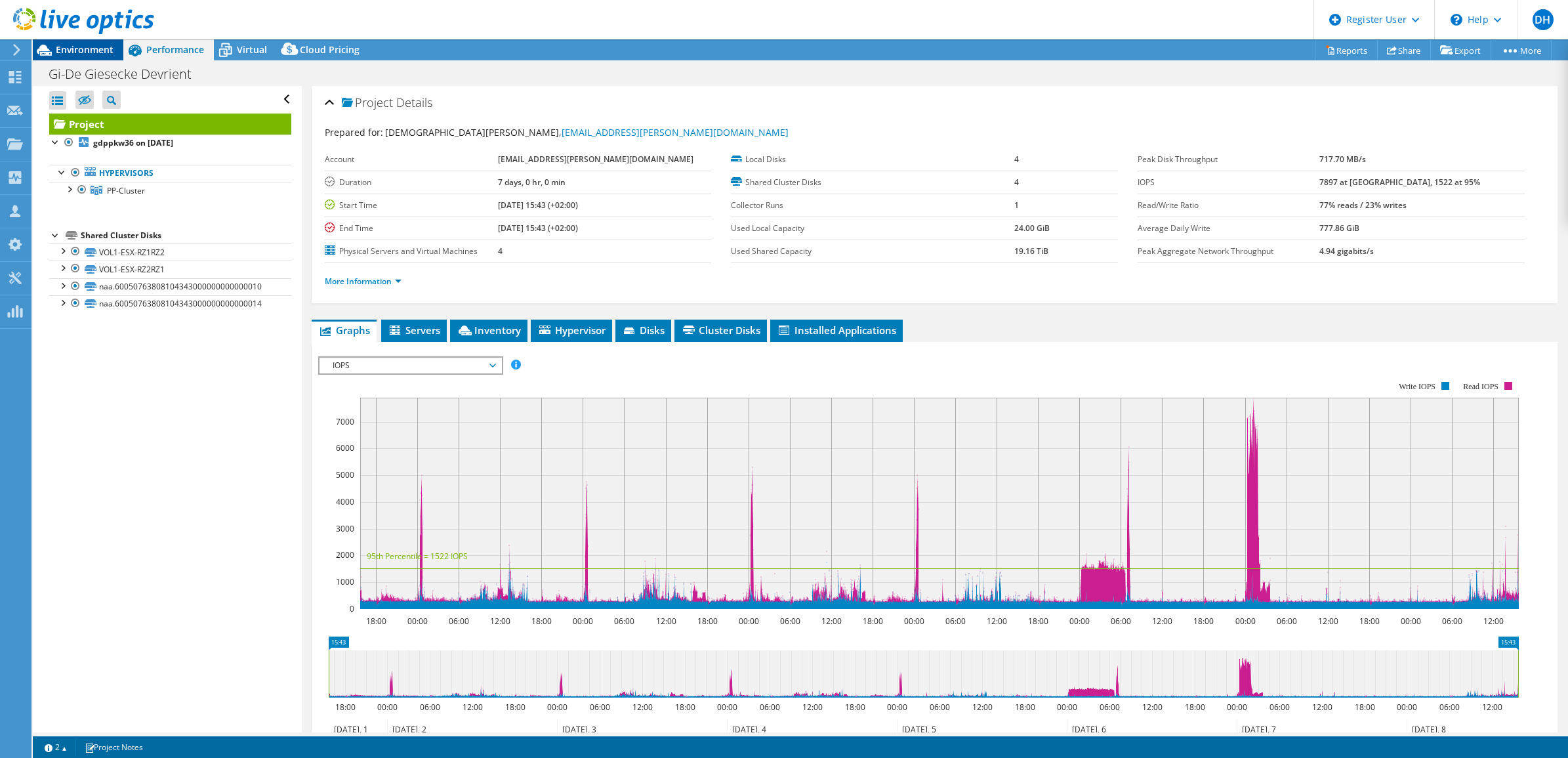
click at [87, 50] on span "Environment" at bounding box center [85, 49] width 58 height 12
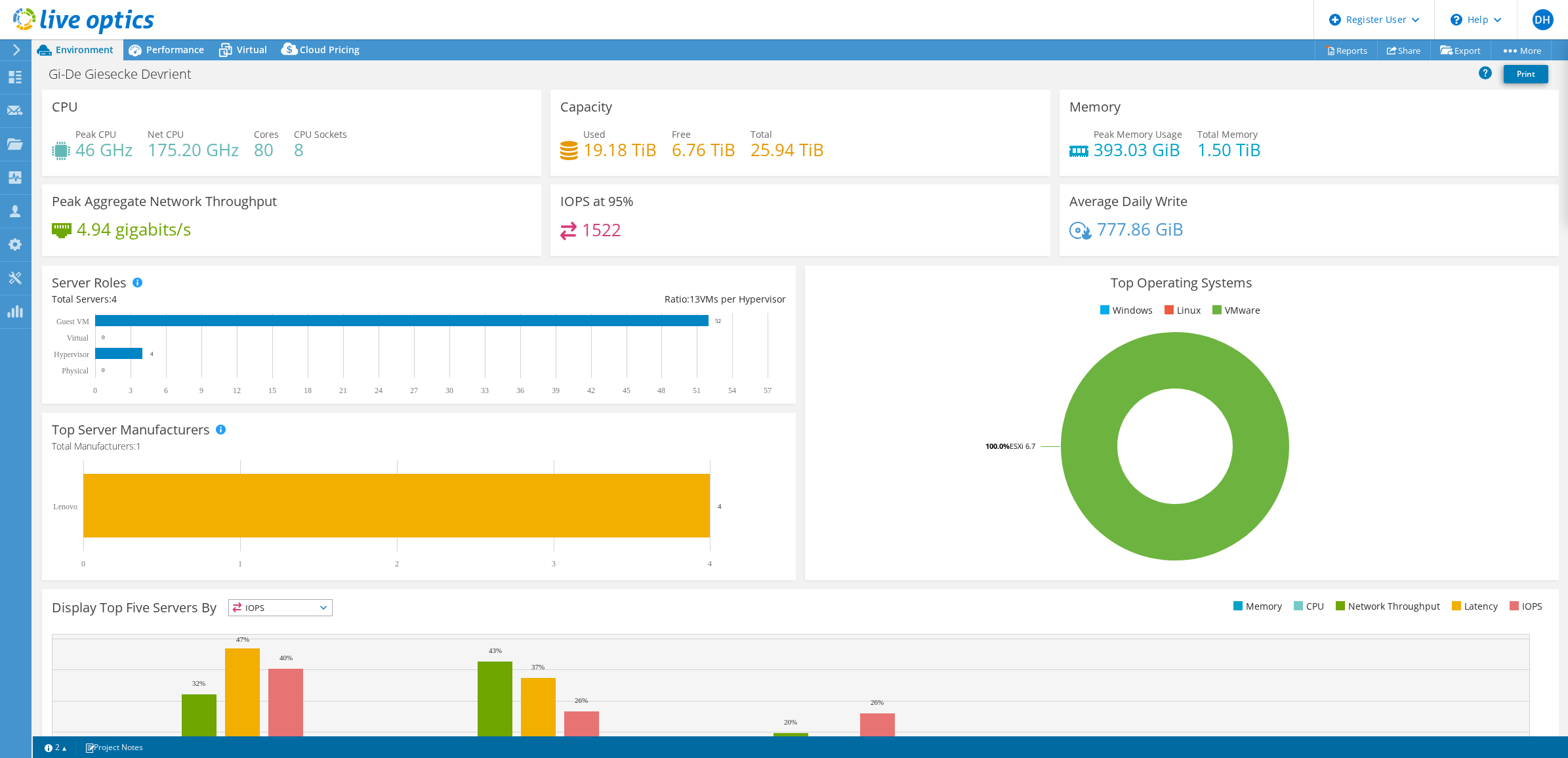
click at [878, 389] on rect at bounding box center [1175, 446] width 721 height 229
click at [880, 444] on rect at bounding box center [1175, 446] width 721 height 229
click at [791, 361] on div "Server Roles Physical Servers represent bare metal servers that were targets of…" at bounding box center [419, 334] width 763 height 147
click at [789, 408] on div "Top Server Manufacturers Manufacturers are shown for physical servers and hyper…" at bounding box center [419, 496] width 763 height 177
click at [184, 56] on div "Performance" at bounding box center [168, 50] width 90 height 21
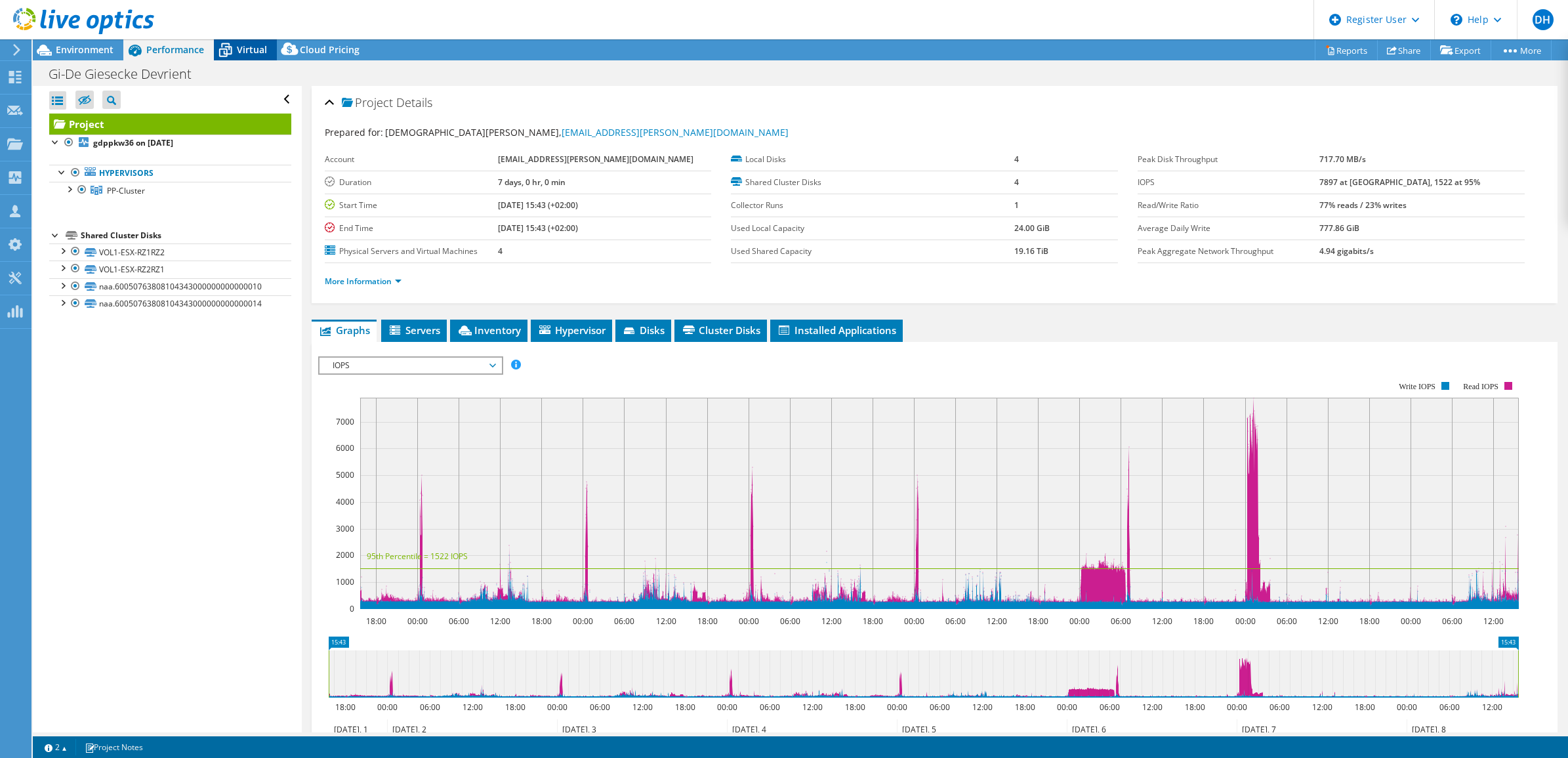
click at [247, 51] on span "Virtual" at bounding box center [252, 49] width 30 height 12
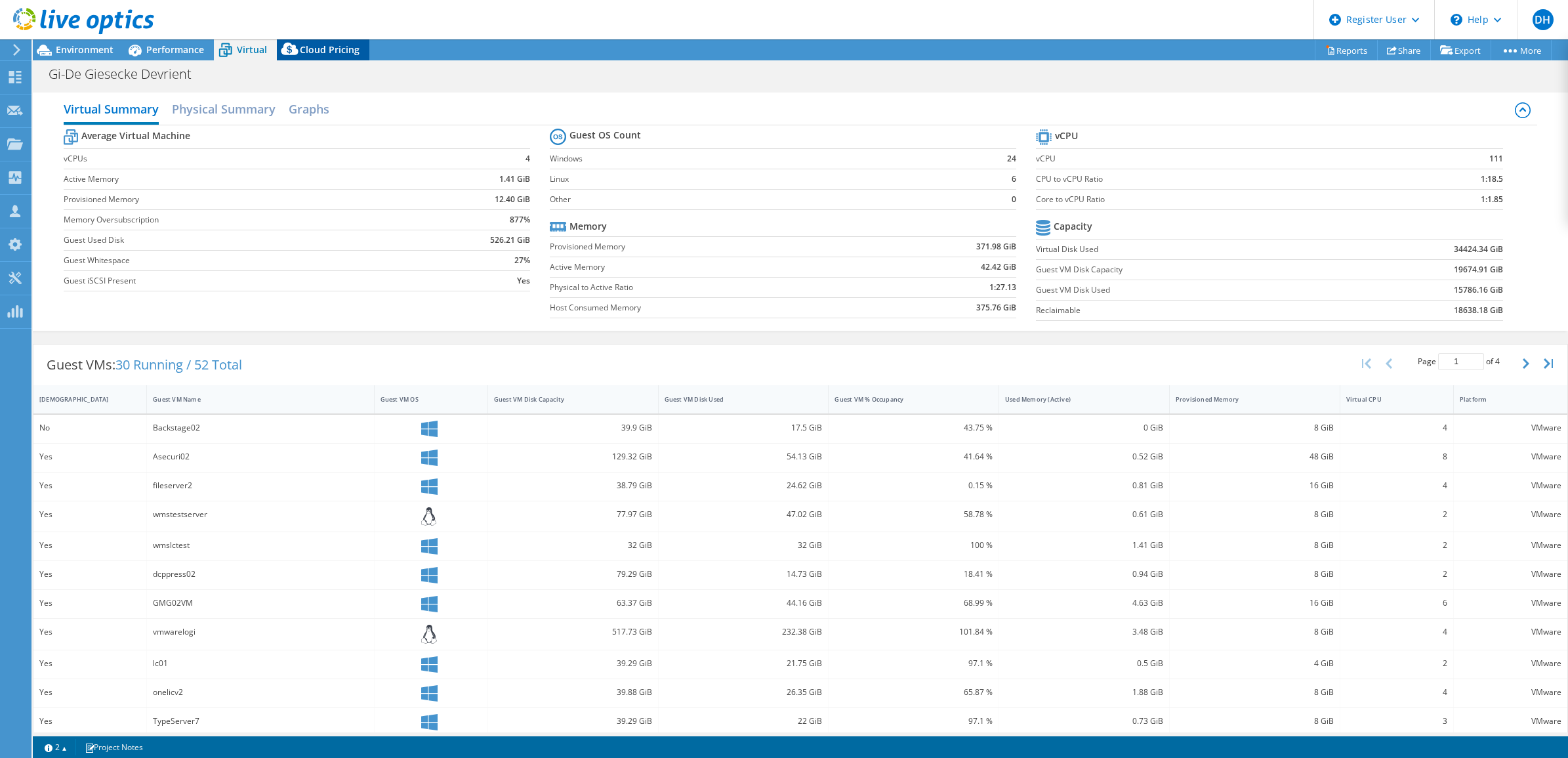
click at [322, 51] on span "Cloud Pricing" at bounding box center [330, 49] width 60 height 12
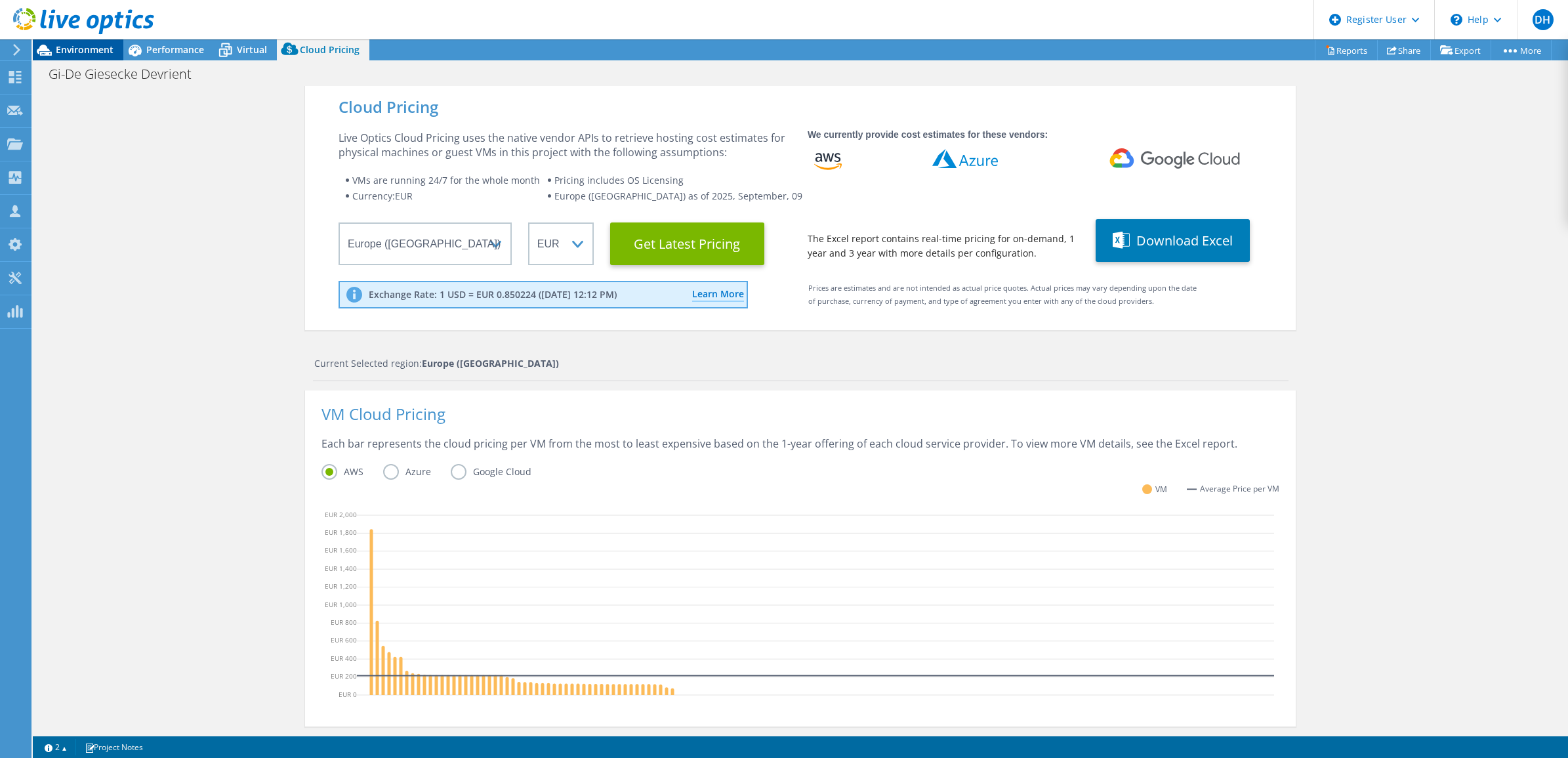
click at [93, 54] on span "Environment" at bounding box center [85, 49] width 58 height 12
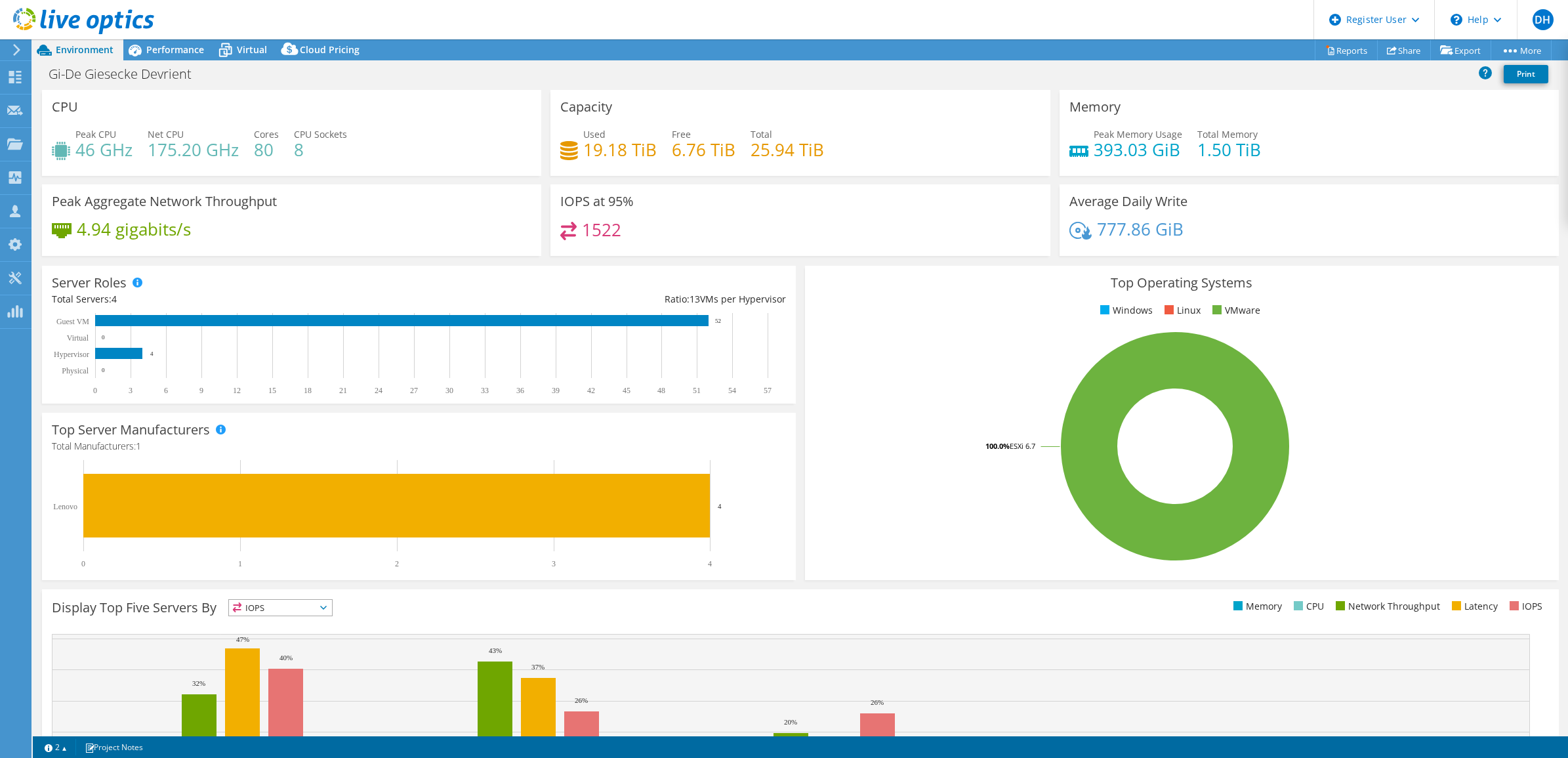
click at [793, 460] on div "Top Server Manufacturers Manufacturers are shown for physical servers and hyper…" at bounding box center [419, 496] width 763 height 177
